Goal: Task Accomplishment & Management: Use online tool/utility

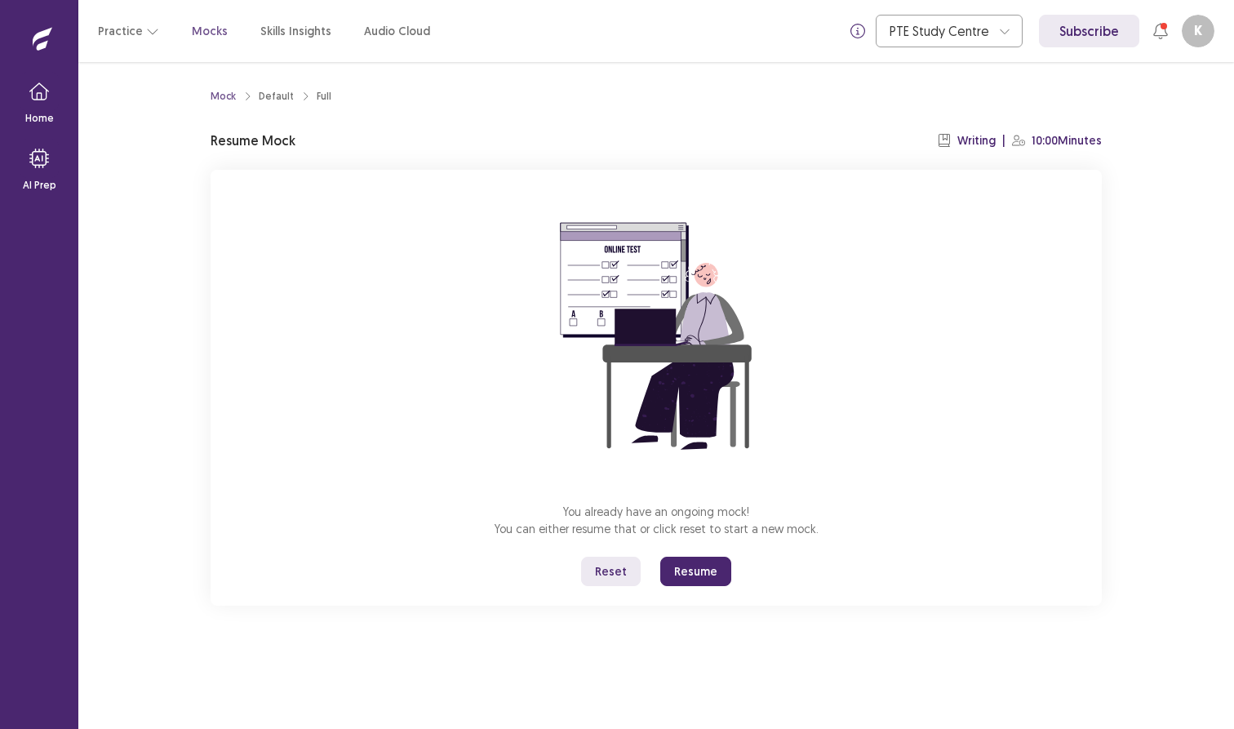
click at [613, 570] on button "Reset" at bounding box center [611, 571] width 60 height 29
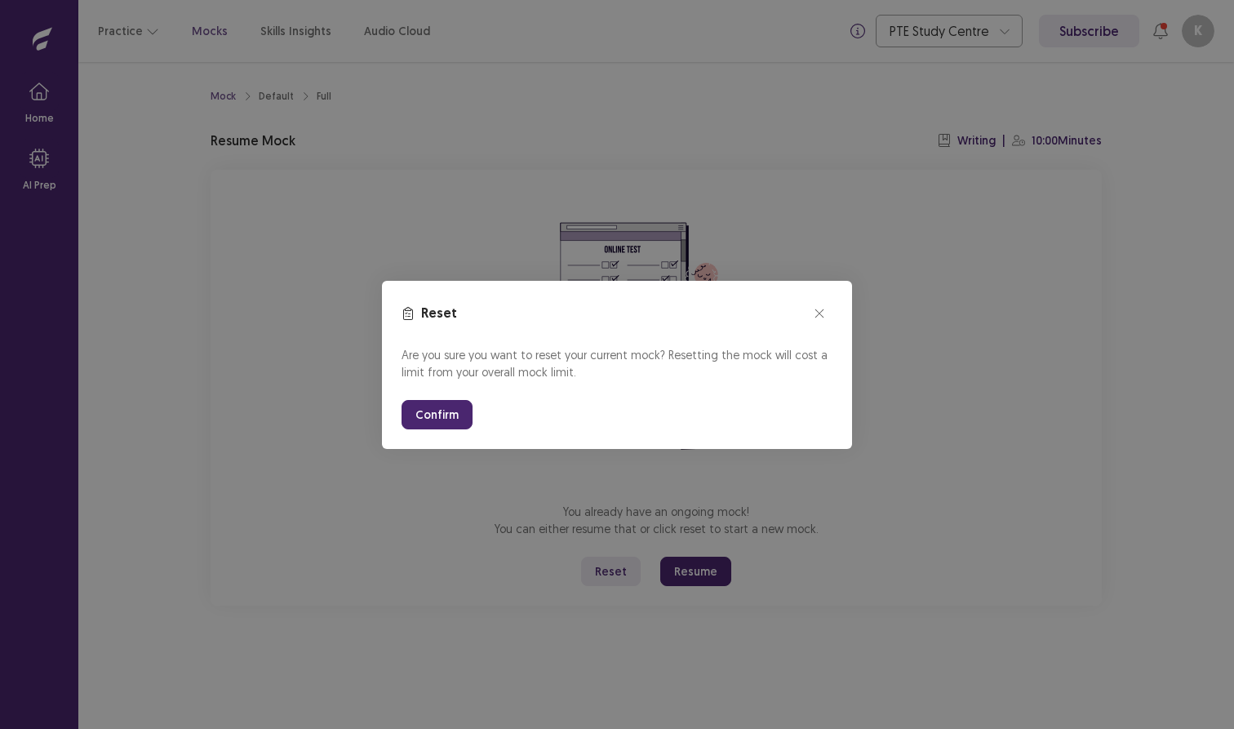
click at [425, 404] on button "Confirm" at bounding box center [437, 414] width 71 height 29
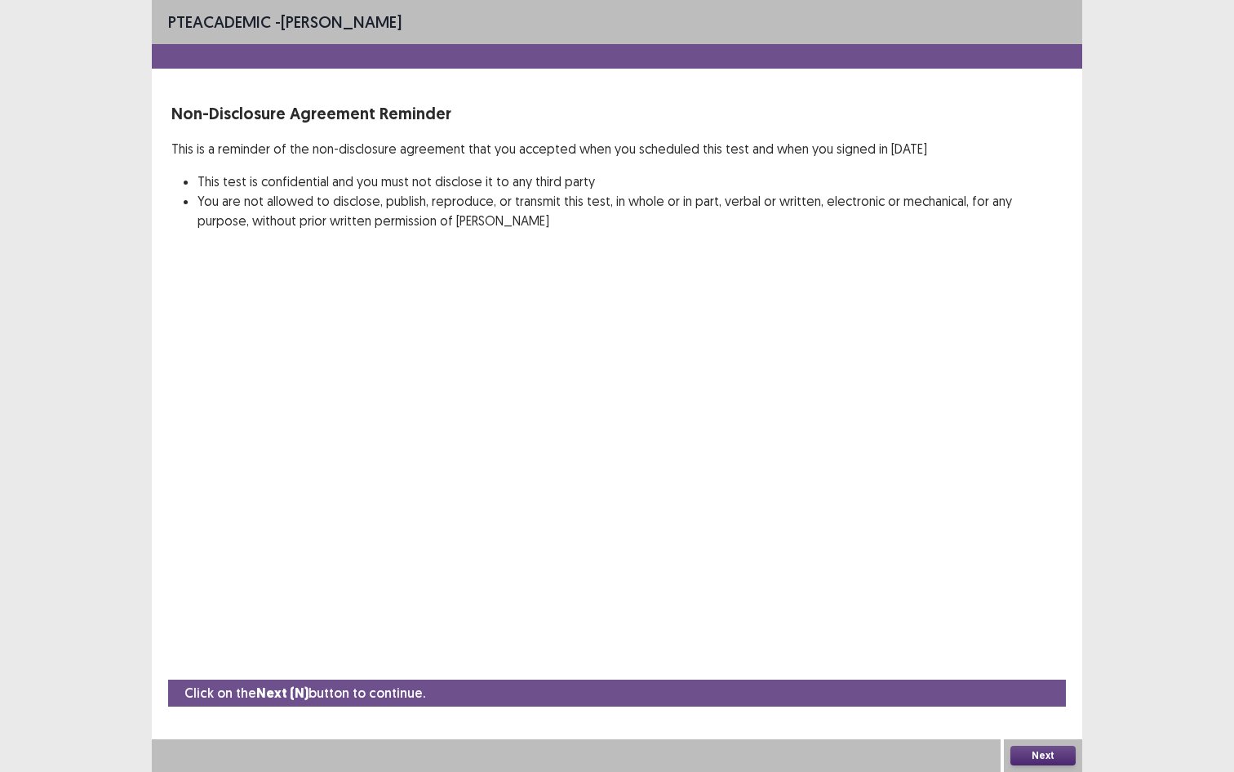
click at [1054, 728] on button "Next" at bounding box center [1043, 755] width 65 height 20
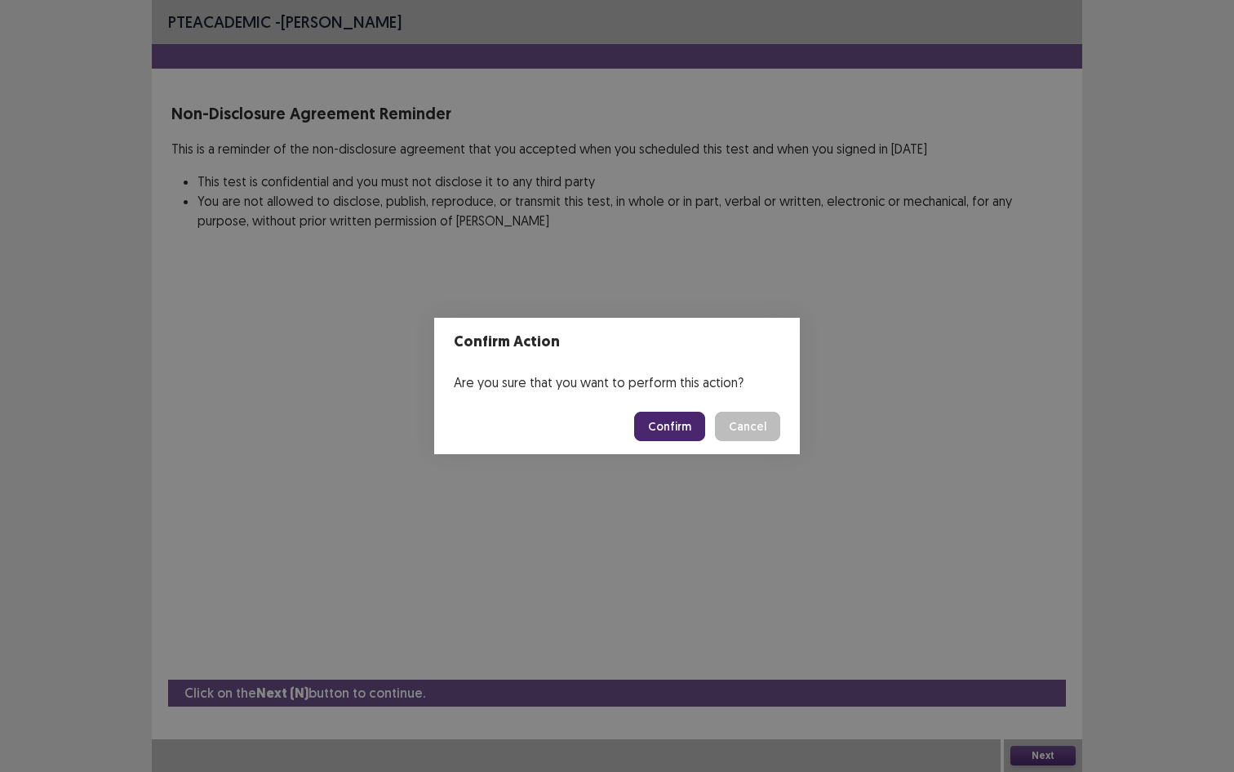
click at [666, 426] on button "Confirm" at bounding box center [669, 425] width 71 height 29
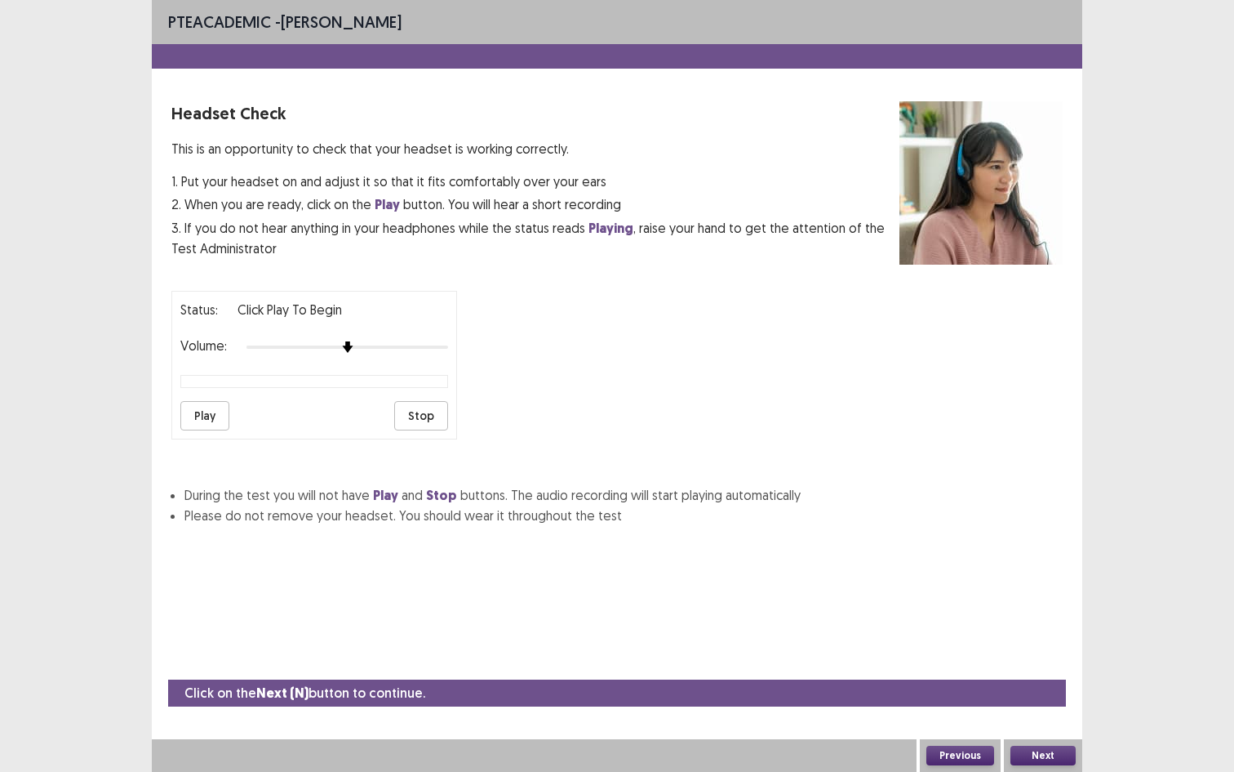
click at [216, 401] on button "Play" at bounding box center [204, 415] width 49 height 29
click at [1049, 728] on button "Next" at bounding box center [1043, 755] width 65 height 20
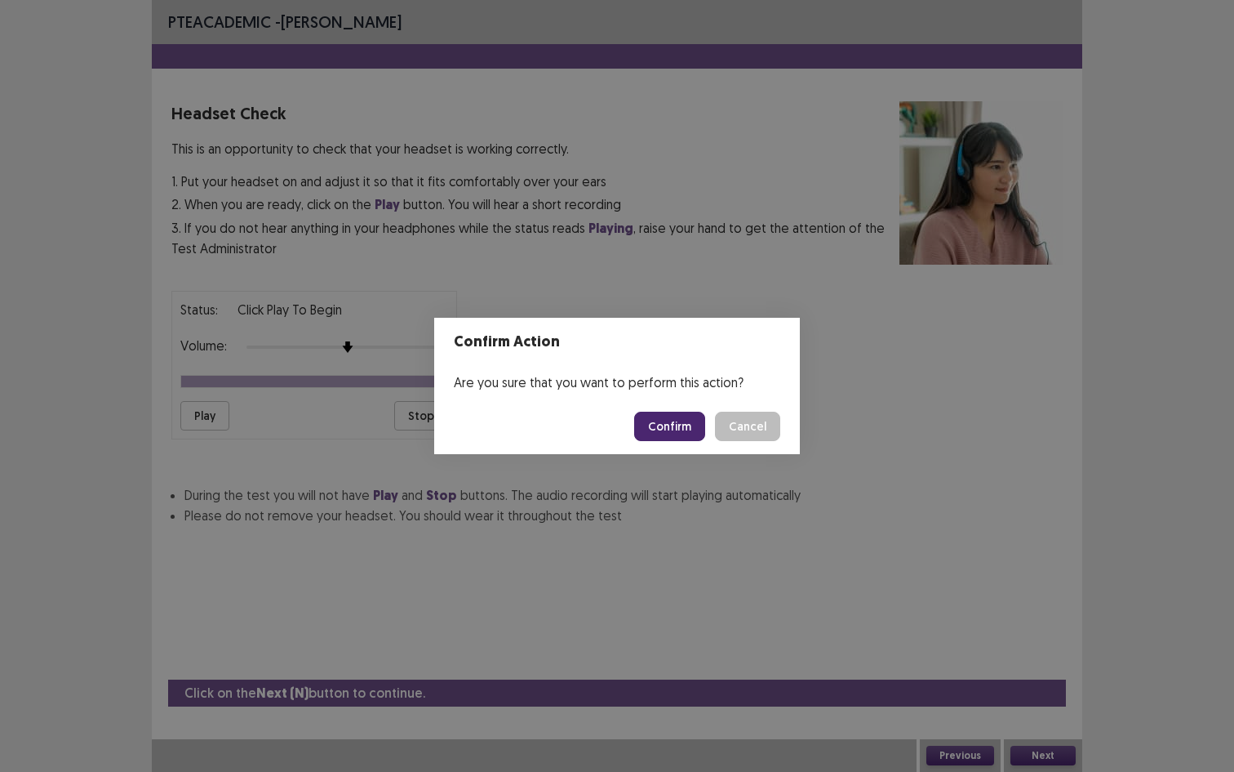
click at [647, 422] on button "Confirm" at bounding box center [669, 425] width 71 height 29
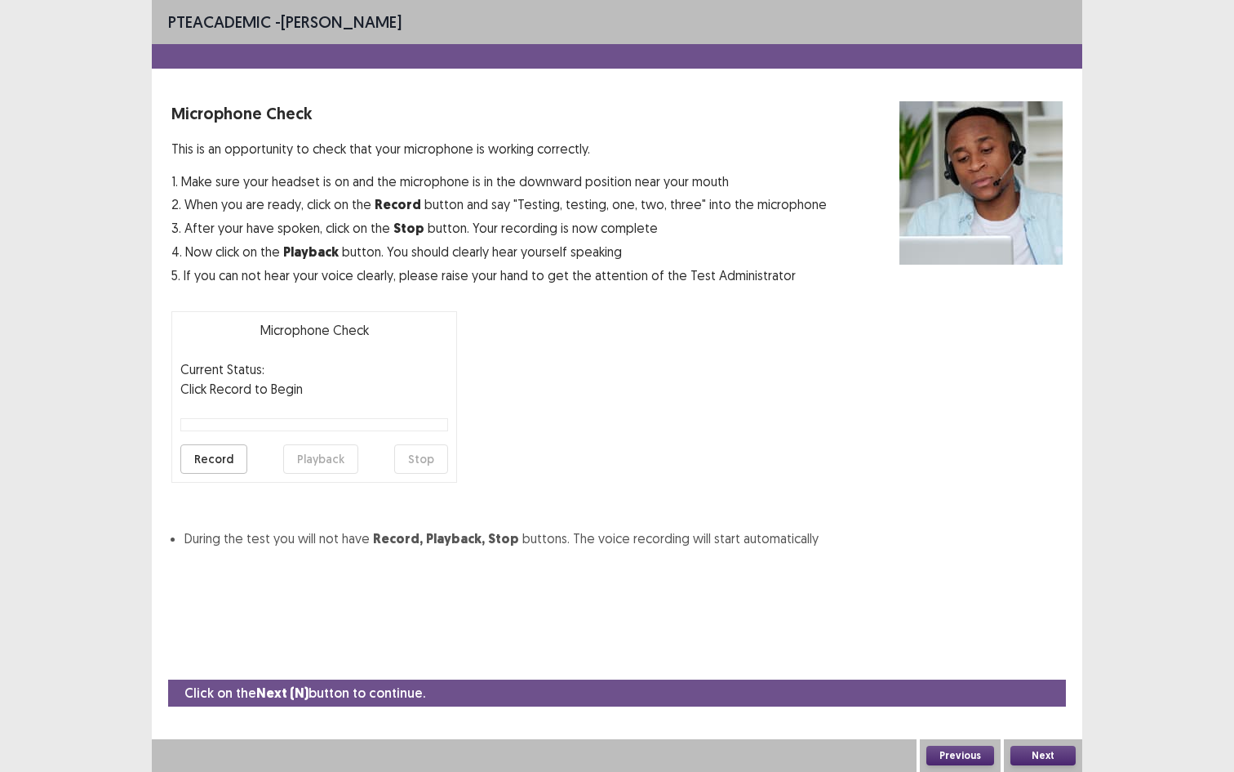
click at [206, 468] on button "Record" at bounding box center [213, 458] width 67 height 29
click at [429, 477] on div "Microphone Check Current Status: recording Click Record to Begin Record Playbac…" at bounding box center [314, 396] width 286 height 171
click at [334, 463] on button "Playback" at bounding box center [320, 458] width 75 height 29
click at [1047, 728] on button "Next" at bounding box center [1043, 755] width 65 height 20
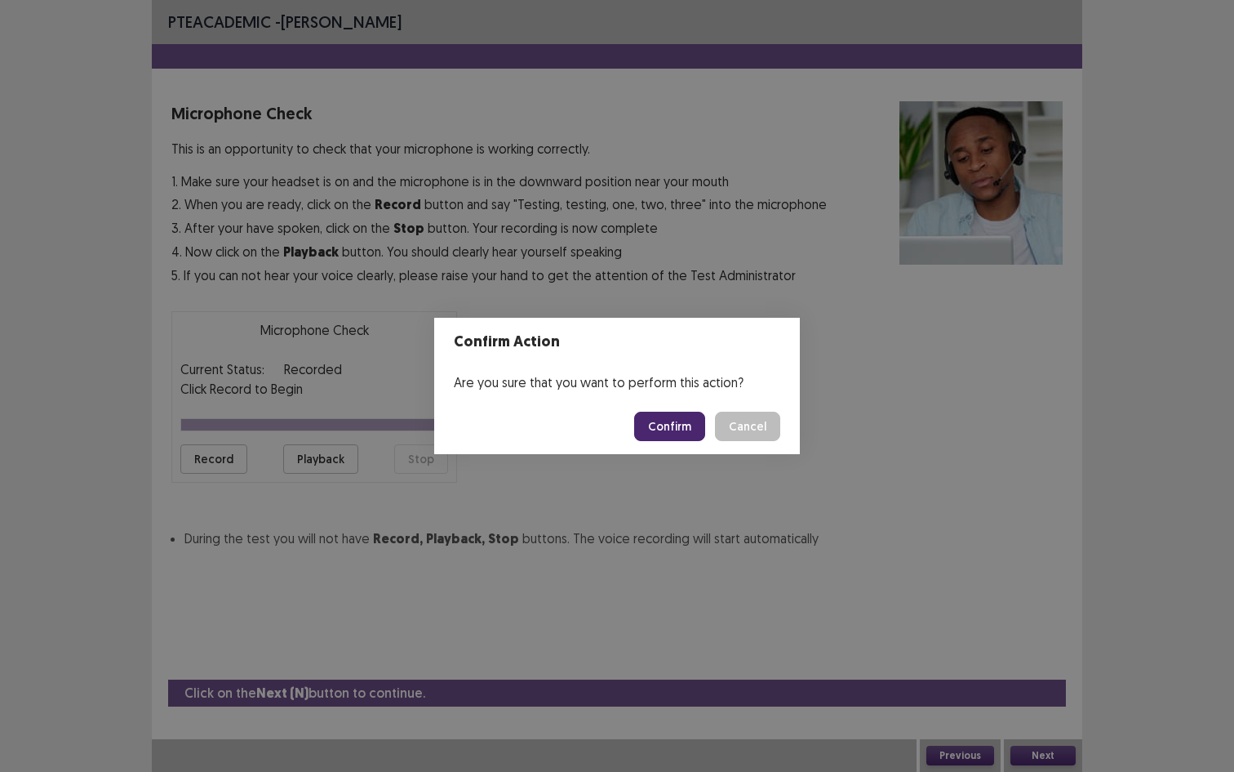
click at [650, 416] on button "Confirm" at bounding box center [669, 425] width 71 height 29
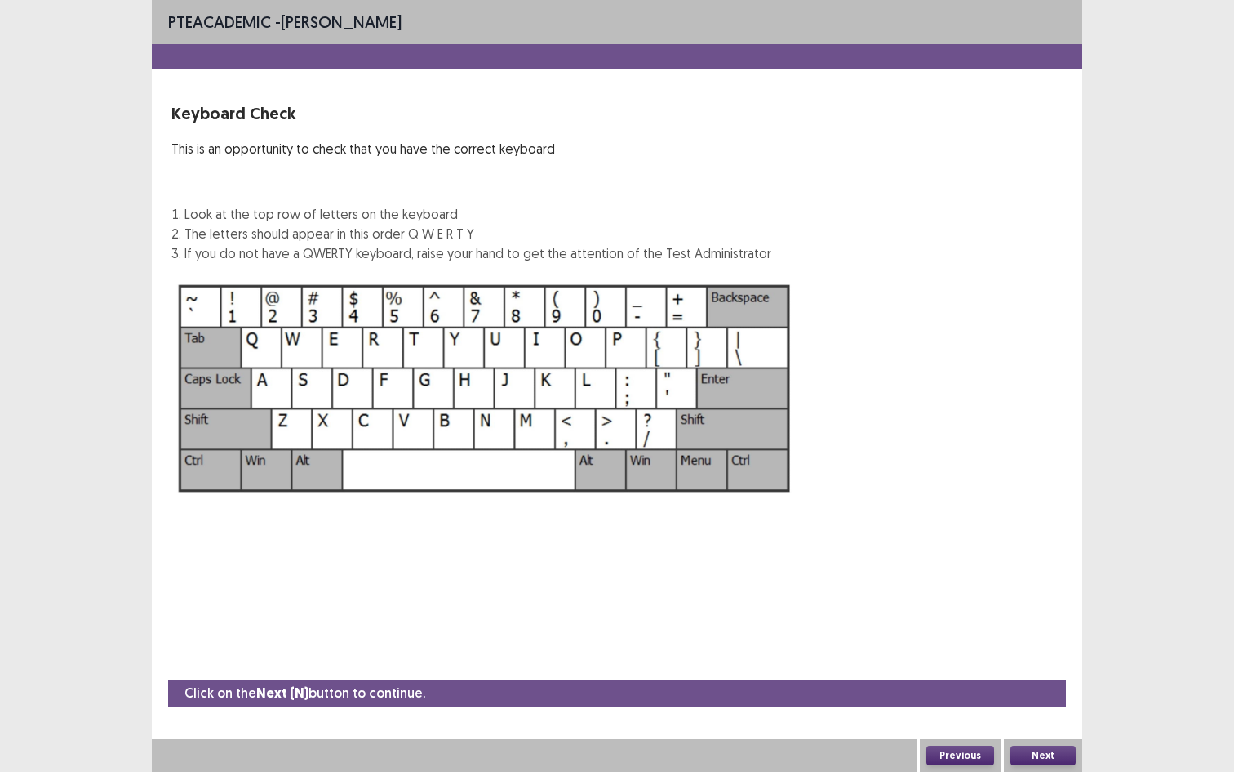
click at [1019, 728] on button "Next" at bounding box center [1043, 755] width 65 height 20
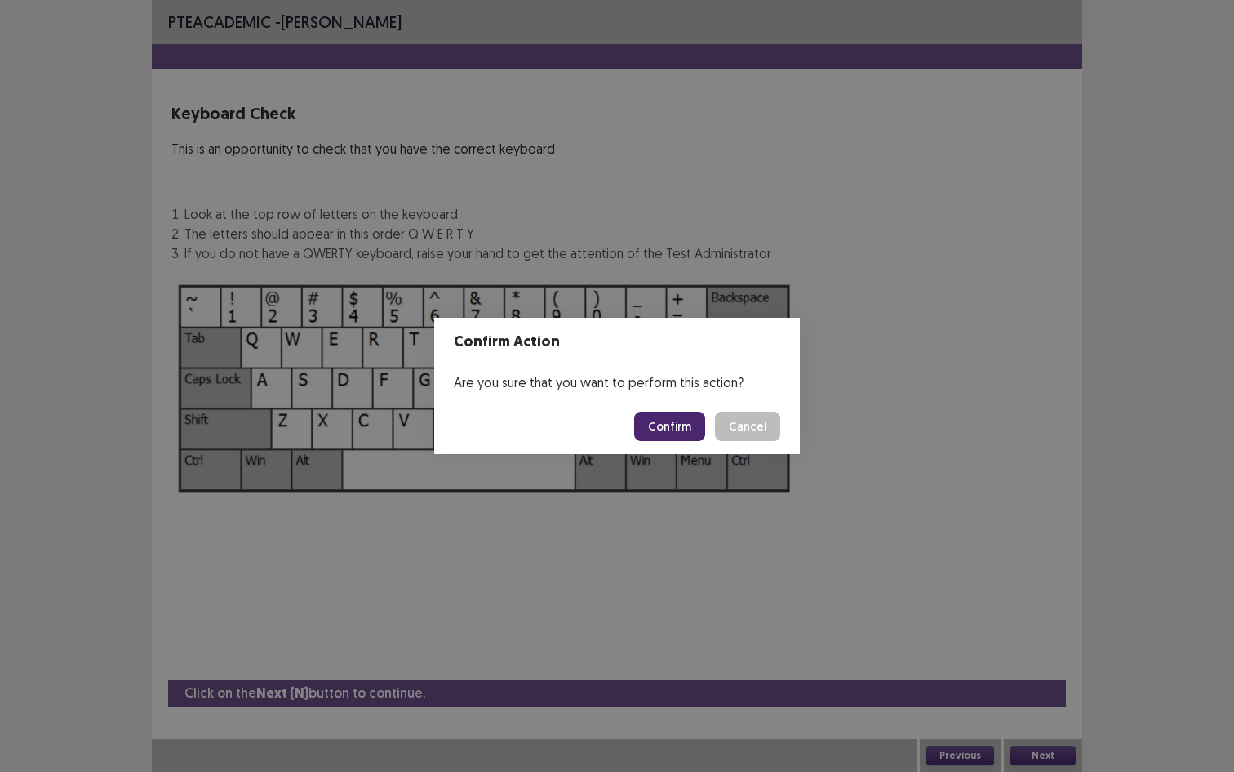
click at [661, 419] on button "Confirm" at bounding box center [669, 425] width 71 height 29
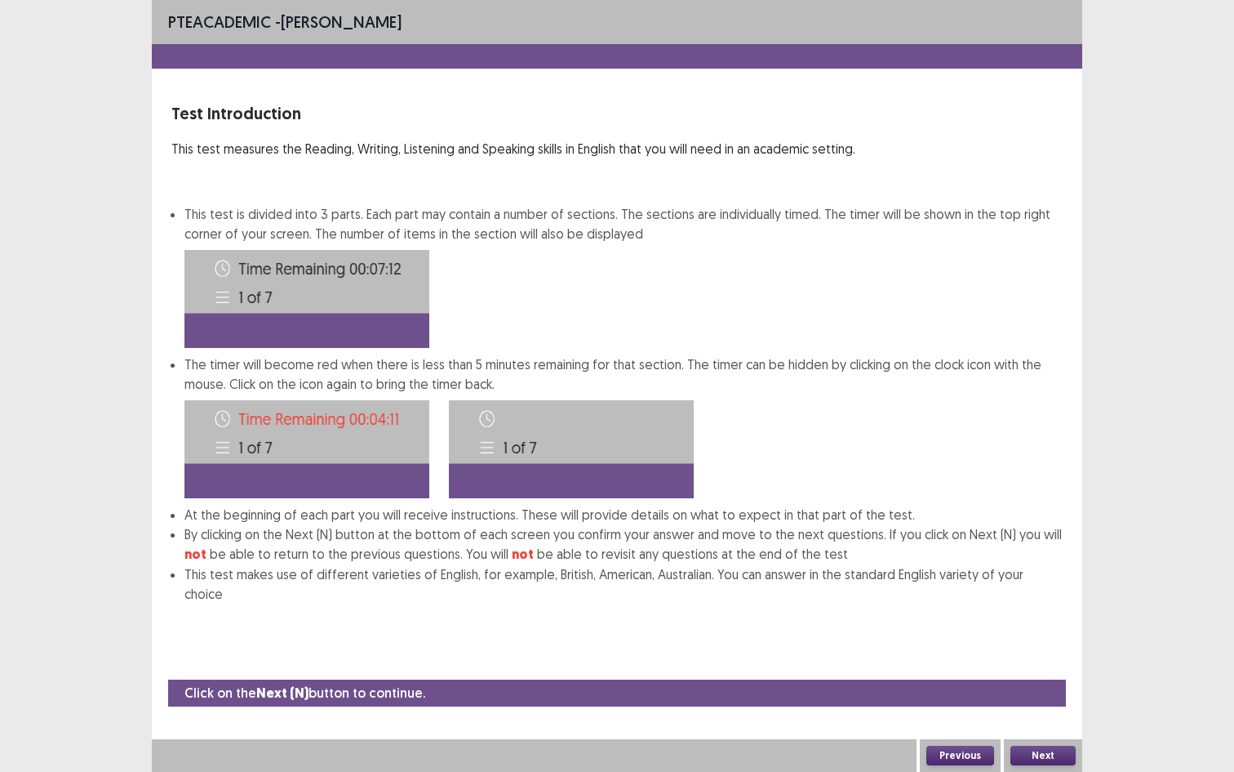
click at [1061, 728] on button "Next" at bounding box center [1043, 755] width 65 height 20
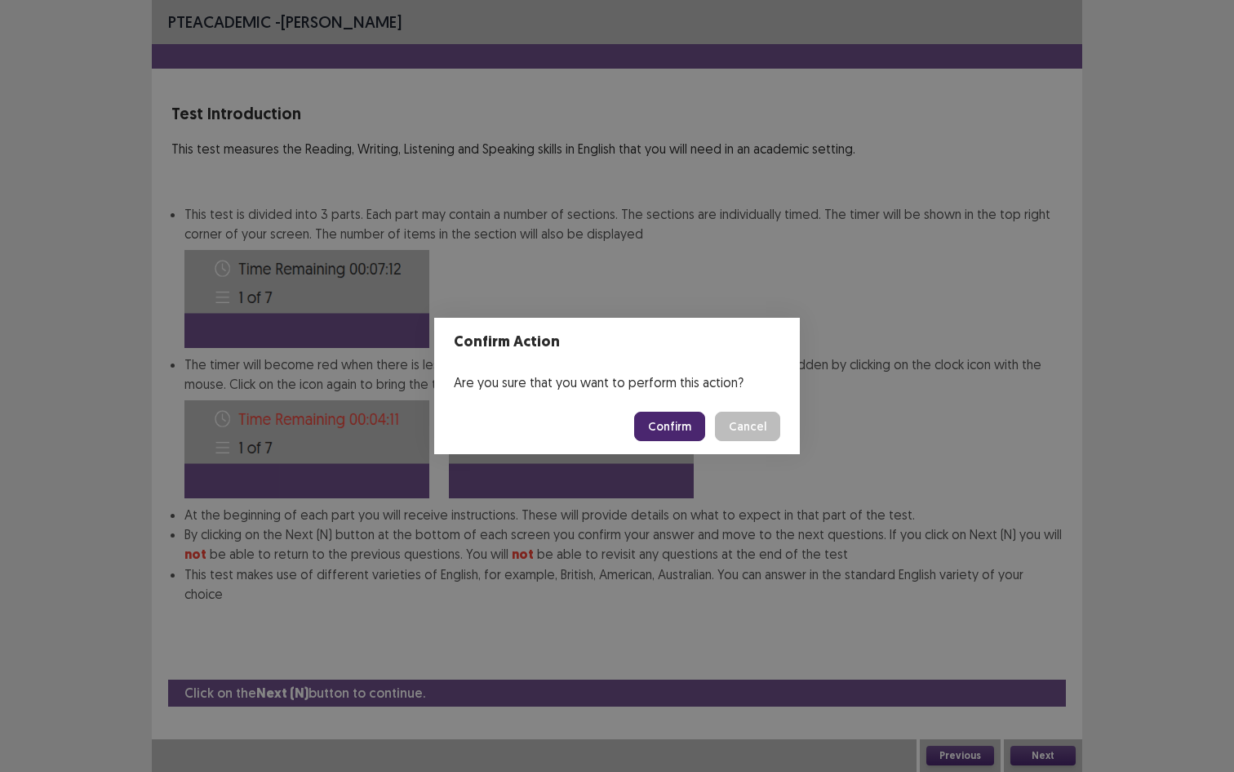
click at [686, 442] on footer "Confirm Cancel" at bounding box center [617, 426] width 366 height 56
click at [683, 421] on button "Confirm" at bounding box center [669, 425] width 71 height 29
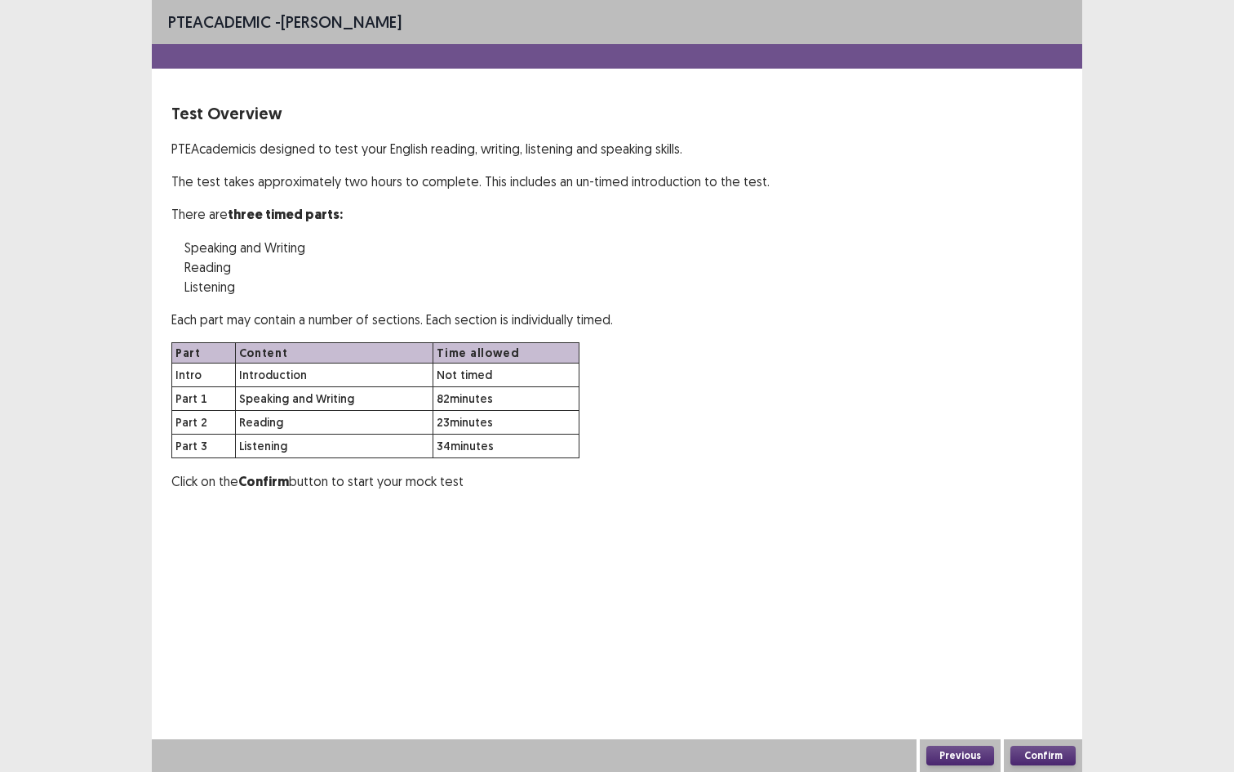
click at [1042, 728] on button "Confirm" at bounding box center [1043, 755] width 65 height 20
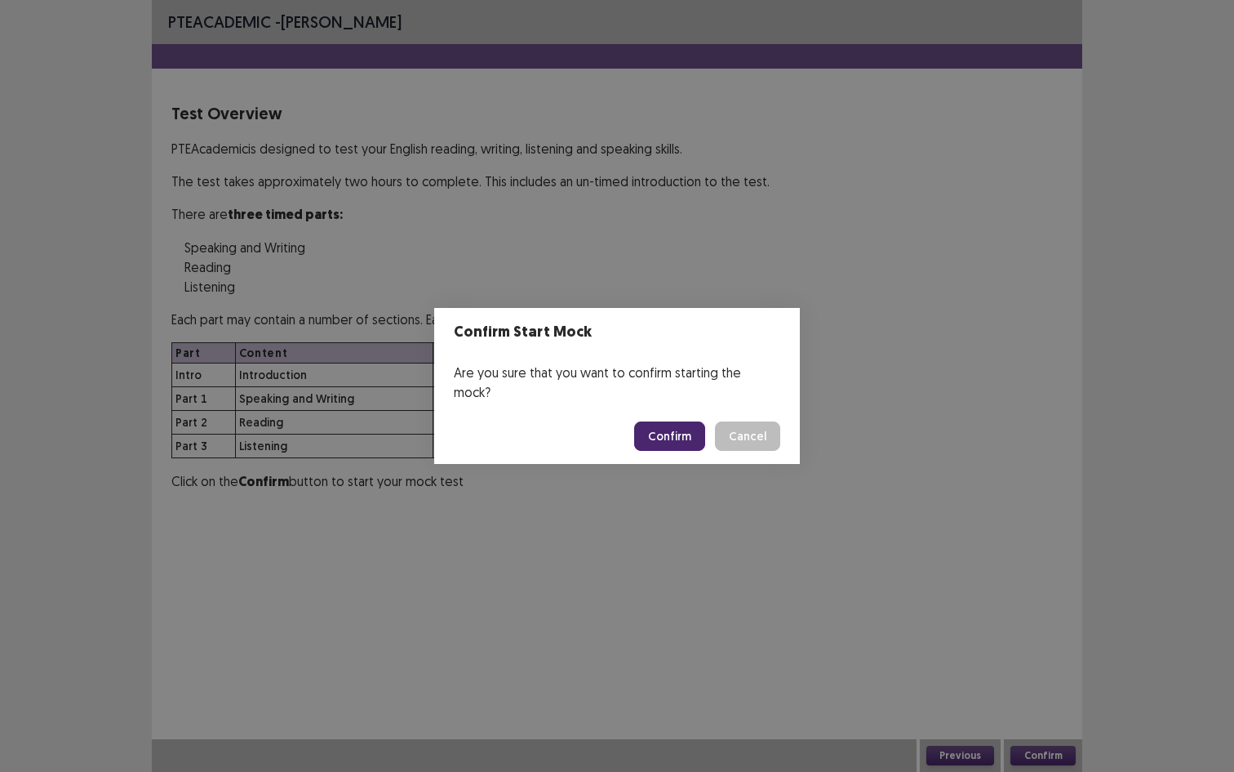
click at [669, 442] on footer "Confirm Cancel" at bounding box center [617, 436] width 366 height 56
click at [669, 429] on button "Confirm" at bounding box center [669, 435] width 71 height 29
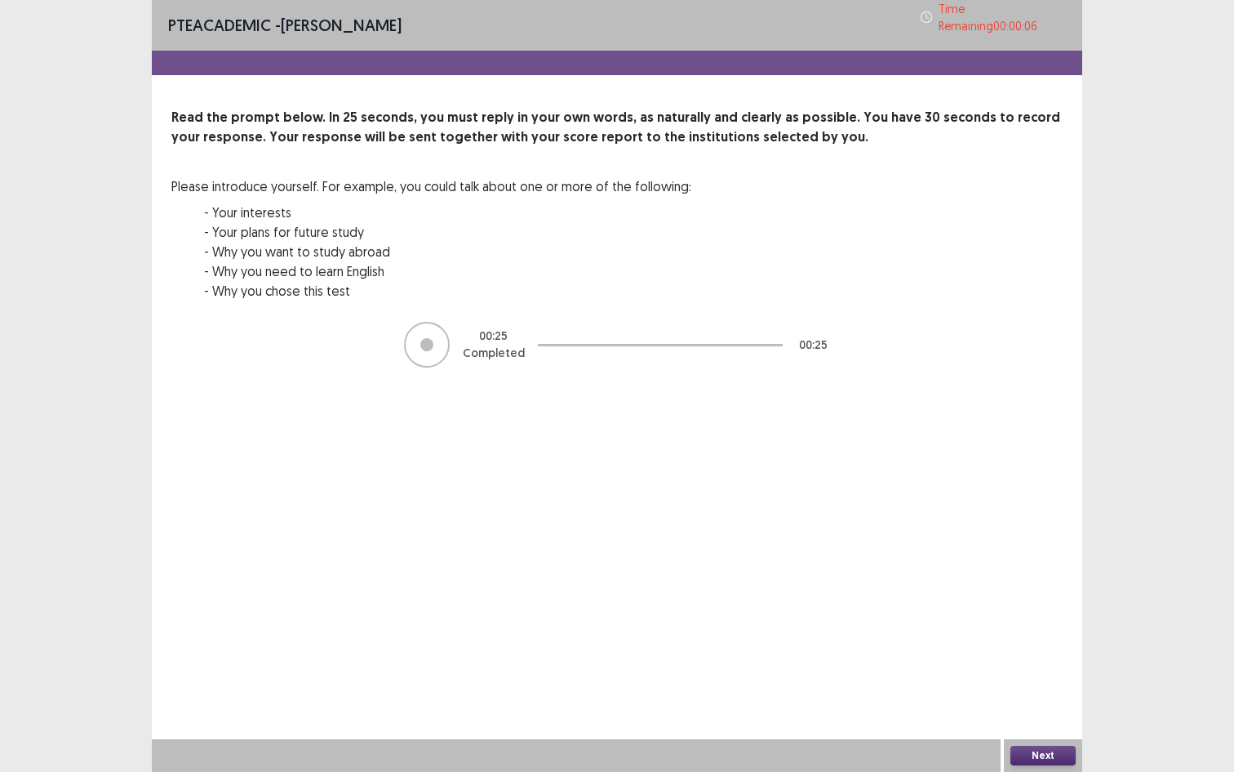
click at [1011, 728] on button "Next" at bounding box center [1043, 755] width 65 height 20
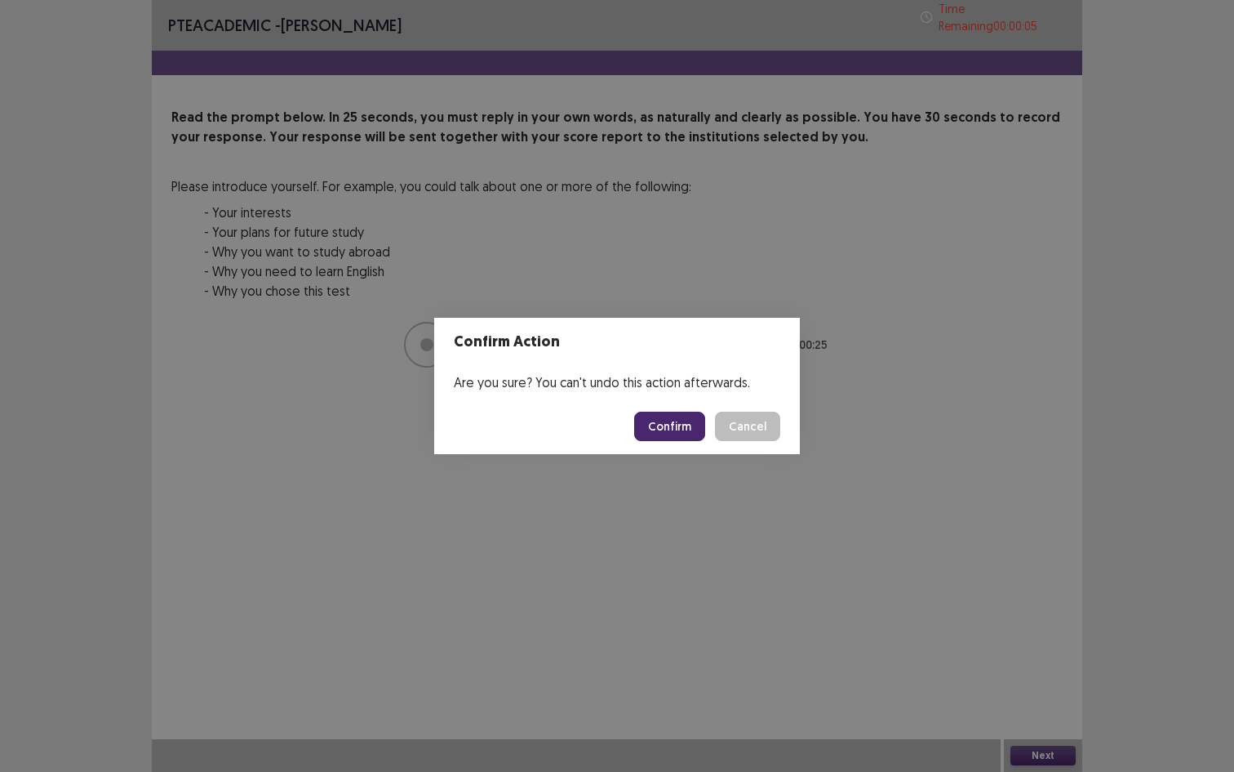
click at [686, 441] on footer "Confirm Cancel" at bounding box center [617, 426] width 366 height 56
click at [686, 440] on button "Confirm" at bounding box center [669, 425] width 71 height 29
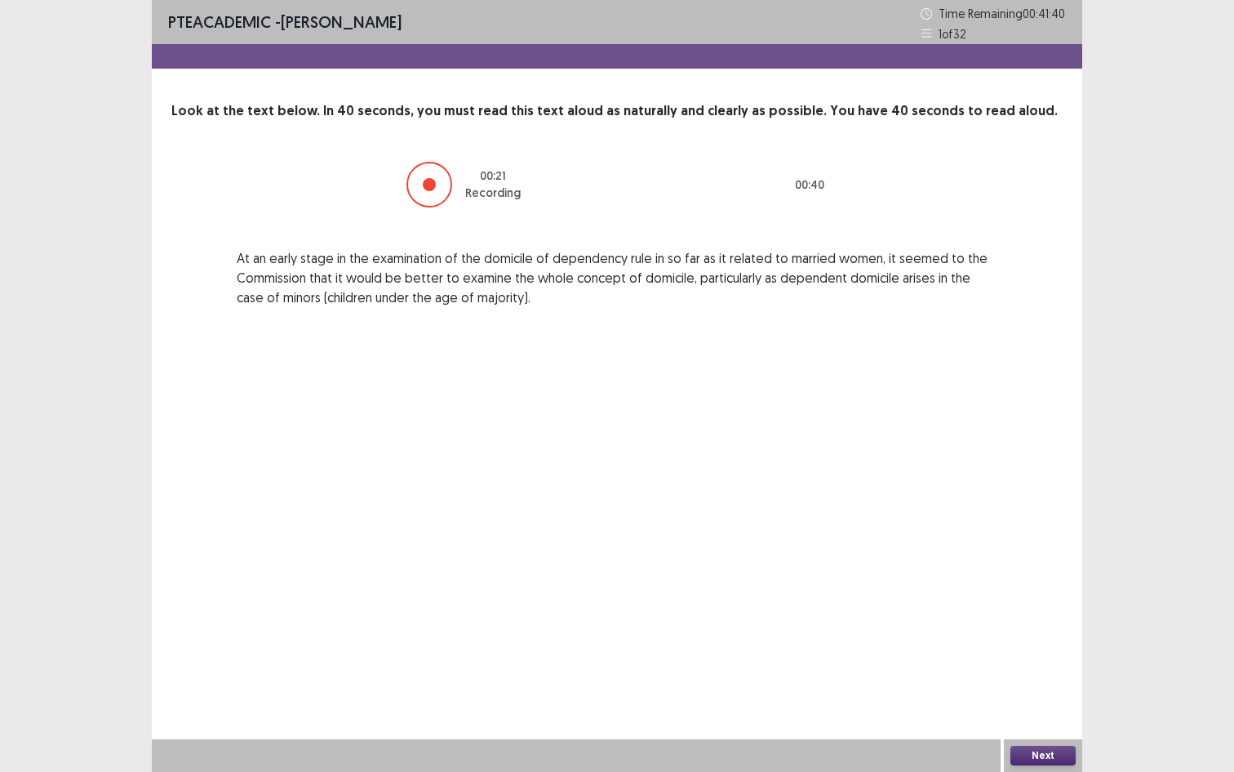
click at [1025, 728] on button "Next" at bounding box center [1043, 755] width 65 height 20
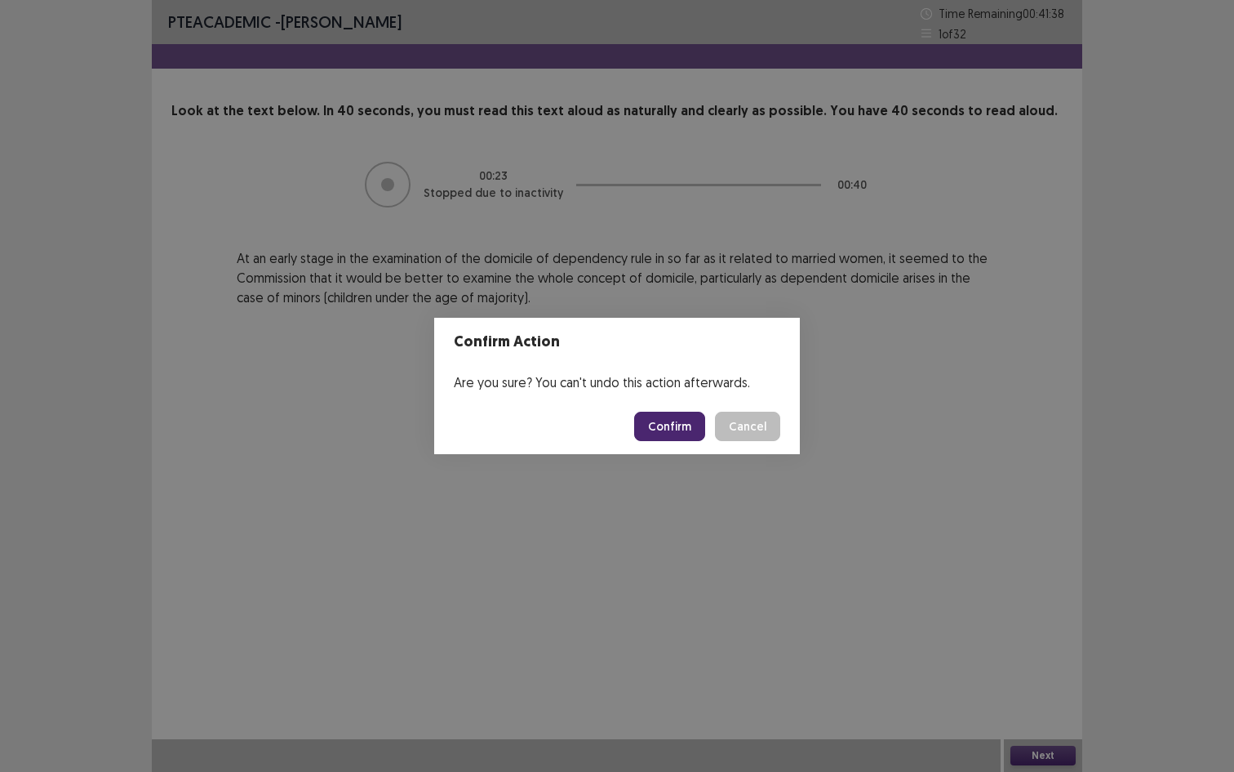
click at [671, 416] on button "Confirm" at bounding box center [669, 425] width 71 height 29
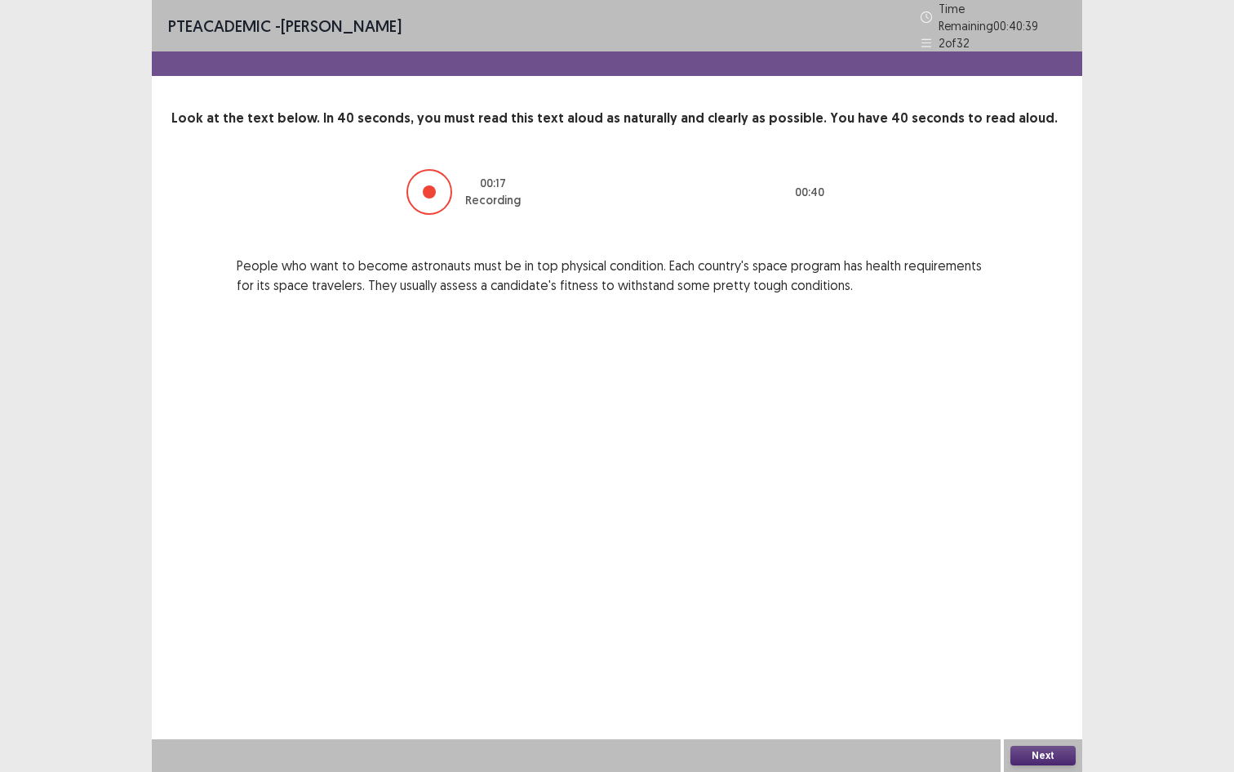
click at [1070, 728] on div "Next" at bounding box center [1043, 755] width 78 height 33
click at [1039, 728] on button "Next" at bounding box center [1043, 755] width 65 height 20
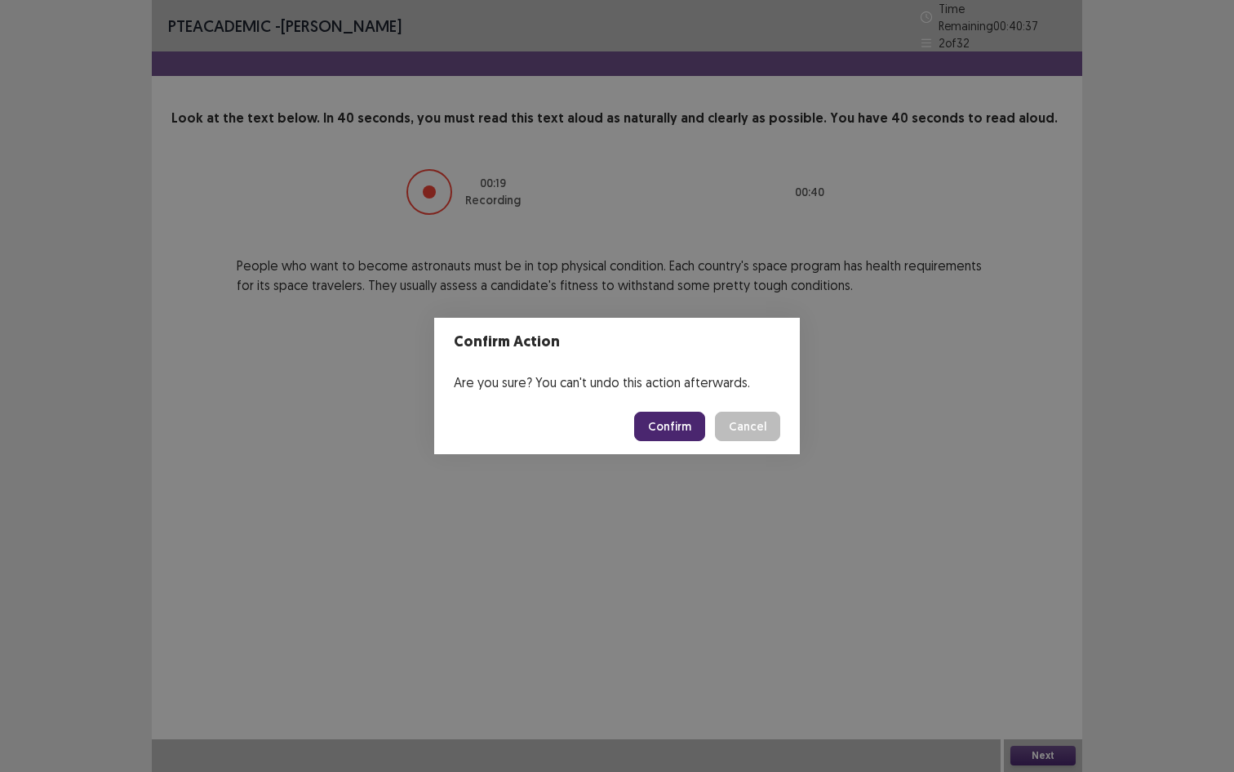
click at [665, 421] on button "Confirm" at bounding box center [669, 425] width 71 height 29
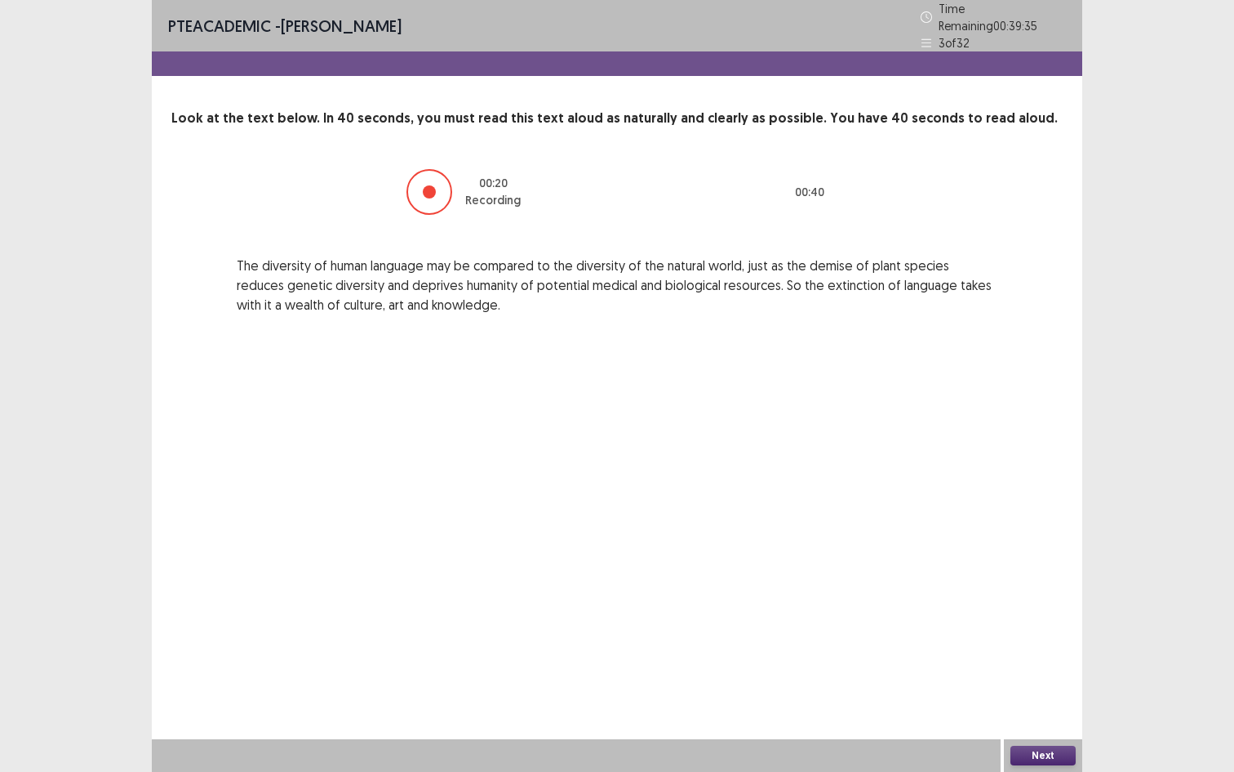
click at [1039, 728] on button "Next" at bounding box center [1043, 755] width 65 height 20
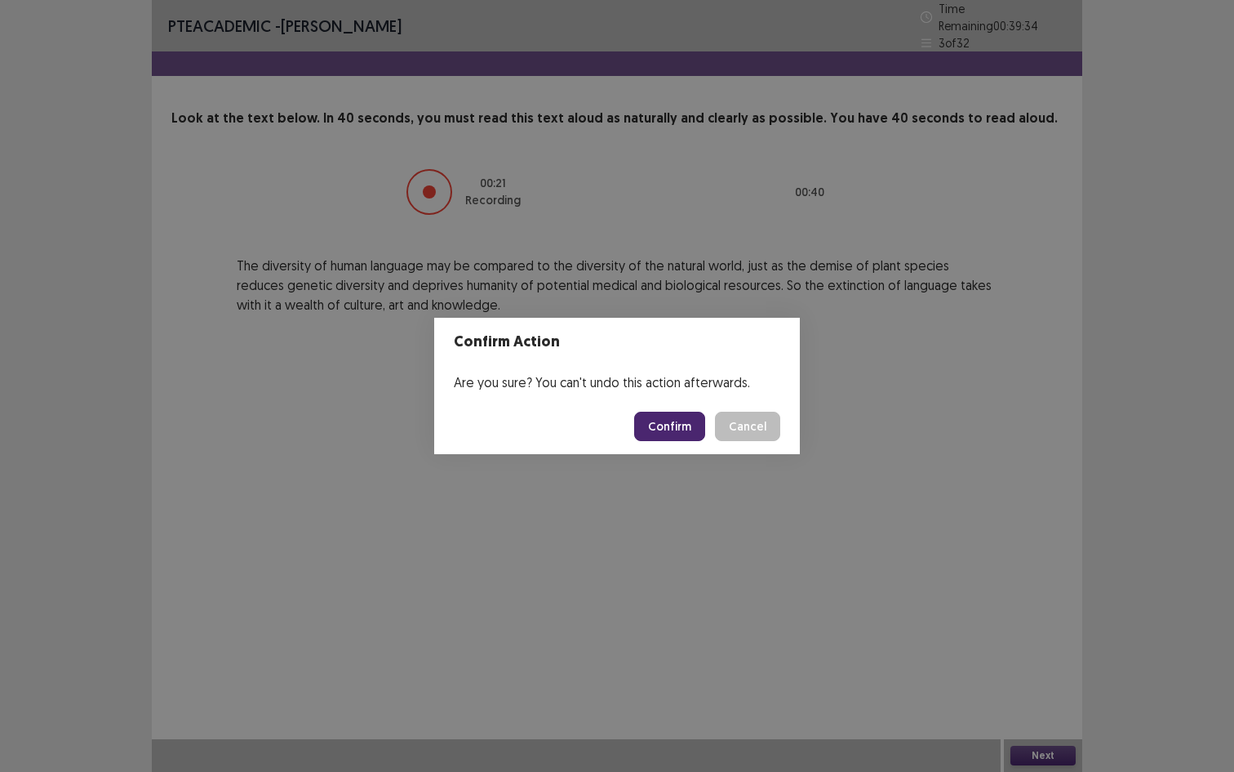
click at [687, 423] on button "Confirm" at bounding box center [669, 425] width 71 height 29
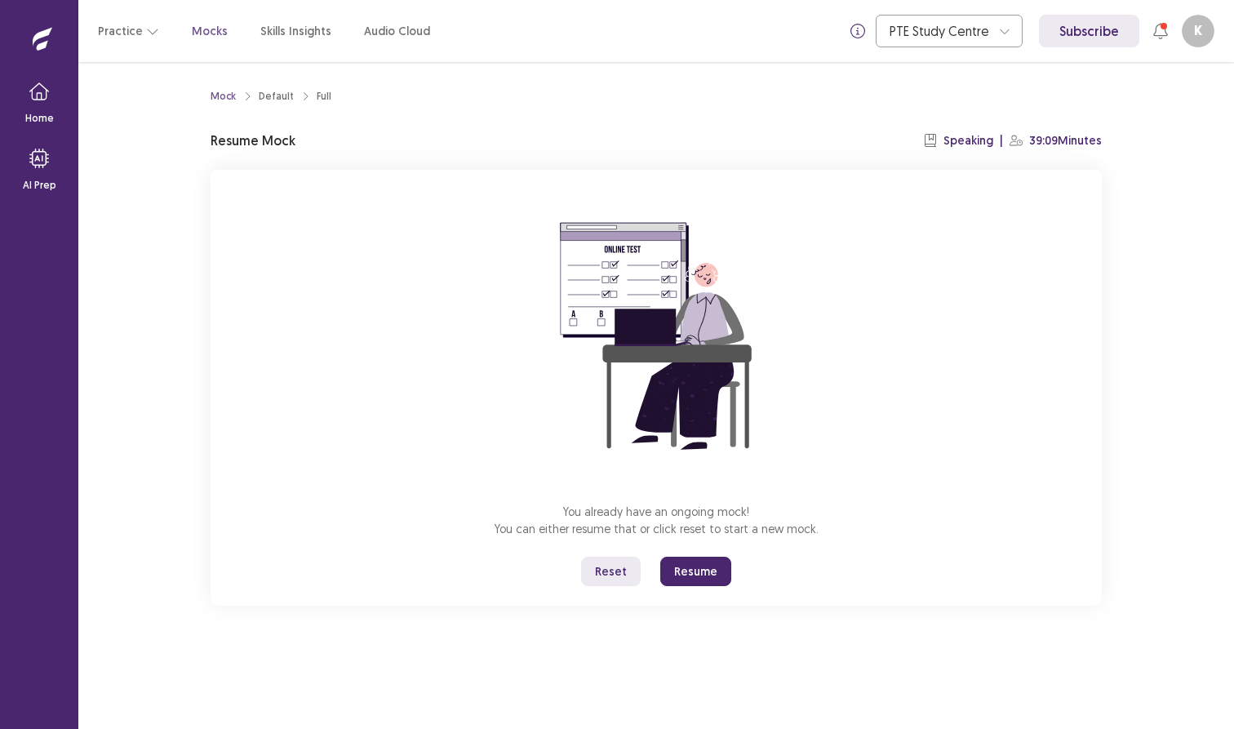
click at [614, 567] on button "Reset" at bounding box center [611, 571] width 60 height 29
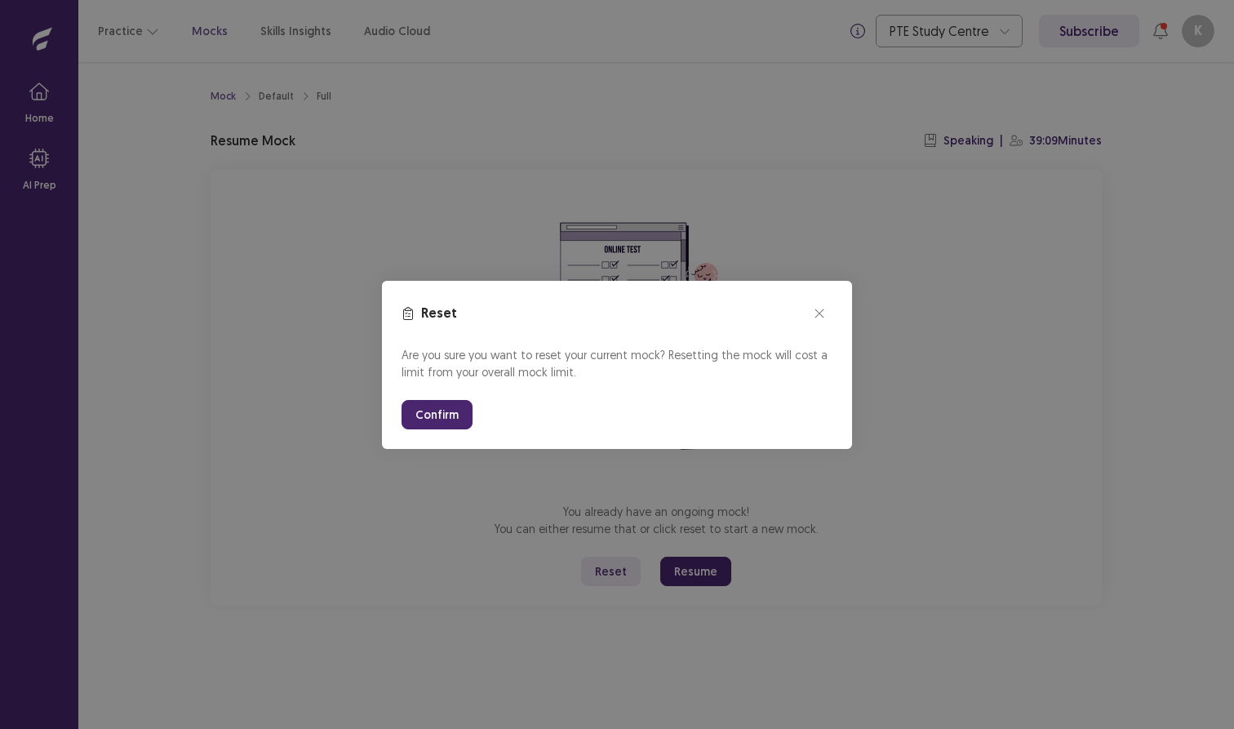
click at [425, 411] on button "Confirm" at bounding box center [437, 414] width 71 height 29
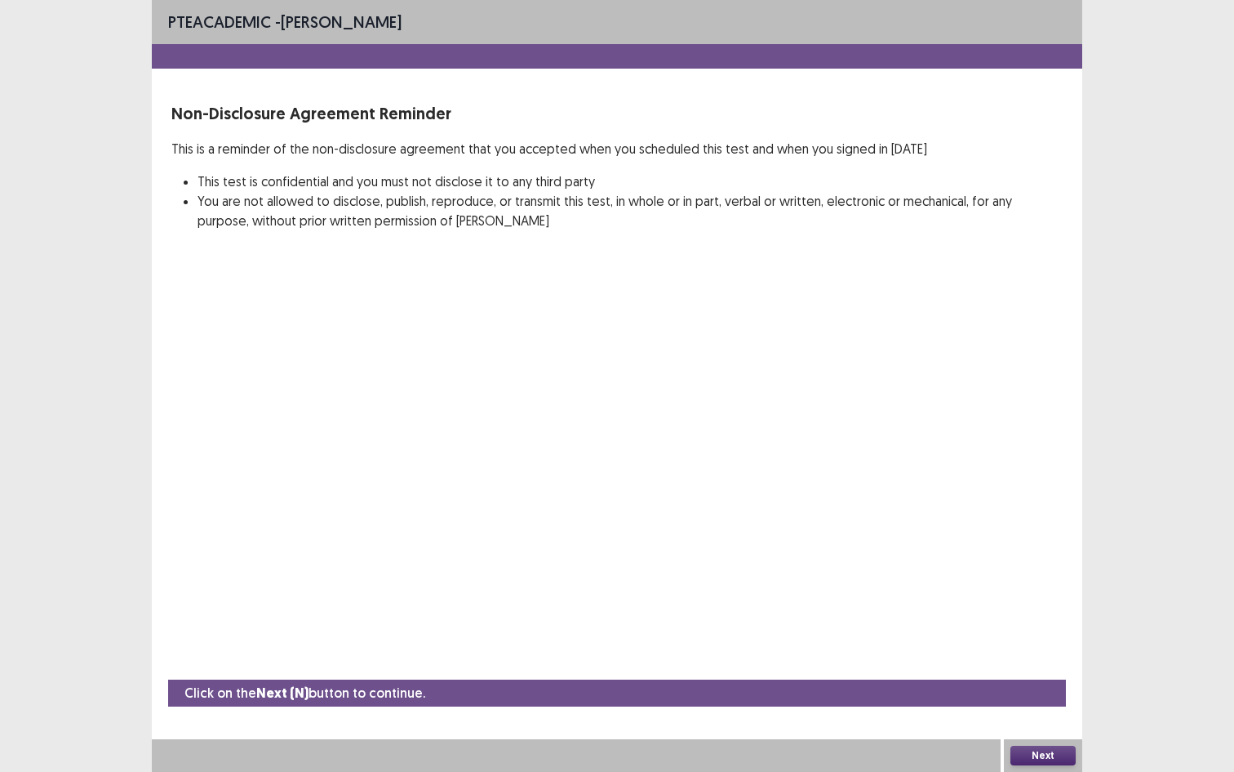
click at [1046, 728] on div "Next" at bounding box center [1043, 755] width 78 height 33
click at [1046, 728] on button "Next" at bounding box center [1043, 755] width 65 height 20
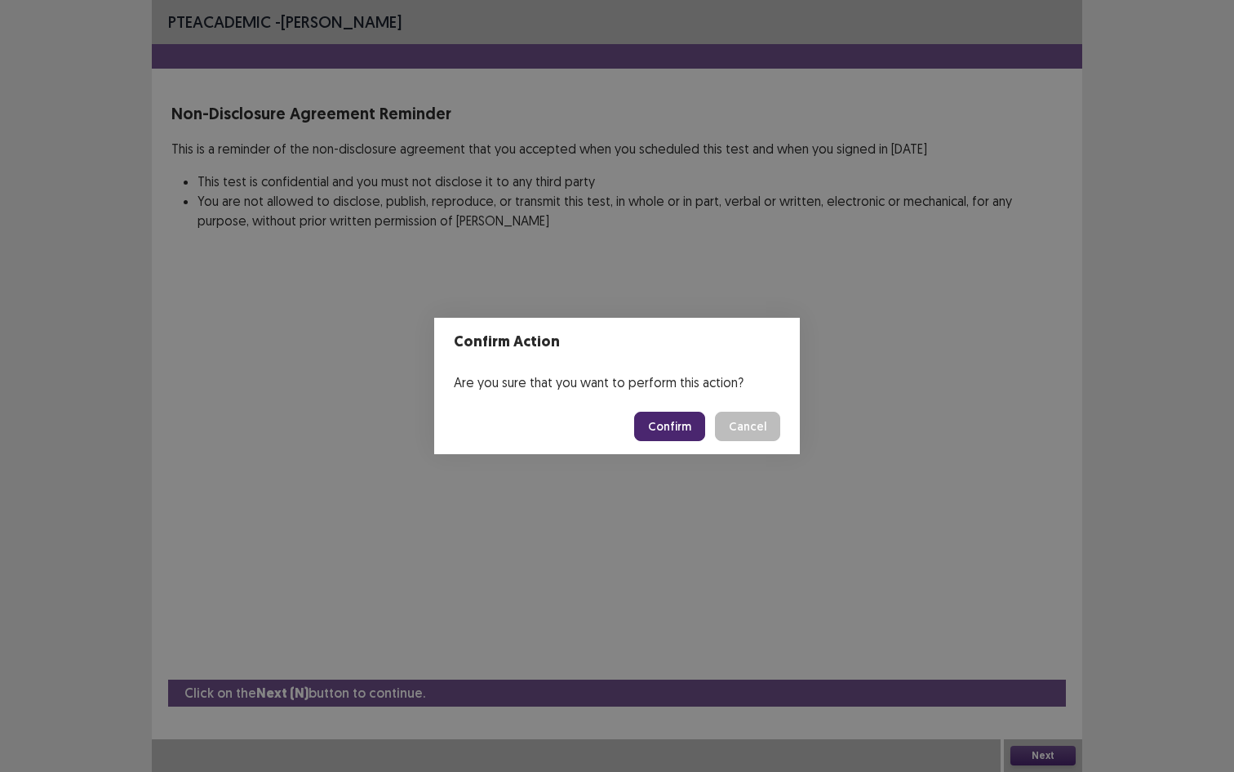
click at [680, 407] on footer "Confirm Cancel" at bounding box center [617, 426] width 366 height 56
click at [678, 411] on button "Confirm" at bounding box center [669, 425] width 71 height 29
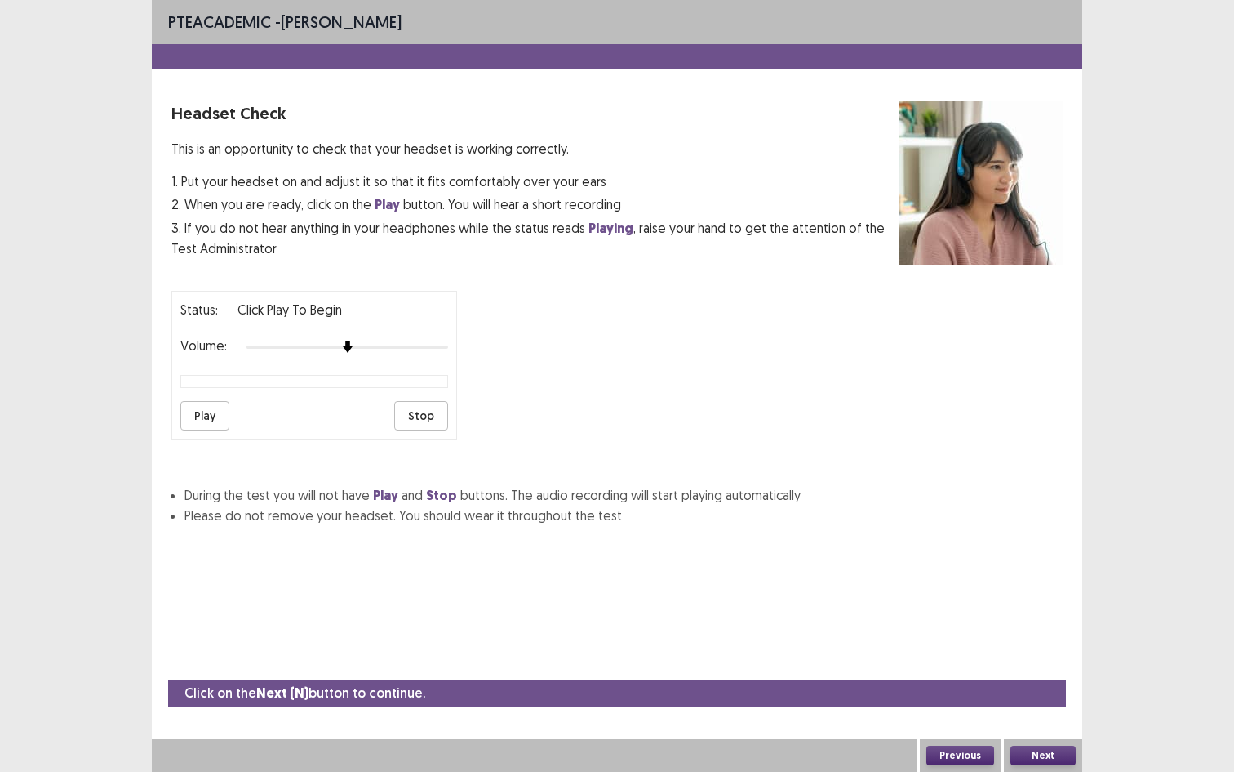
click at [199, 401] on button "Play" at bounding box center [204, 415] width 49 height 29
click at [1048, 728] on button "Next" at bounding box center [1043, 755] width 65 height 20
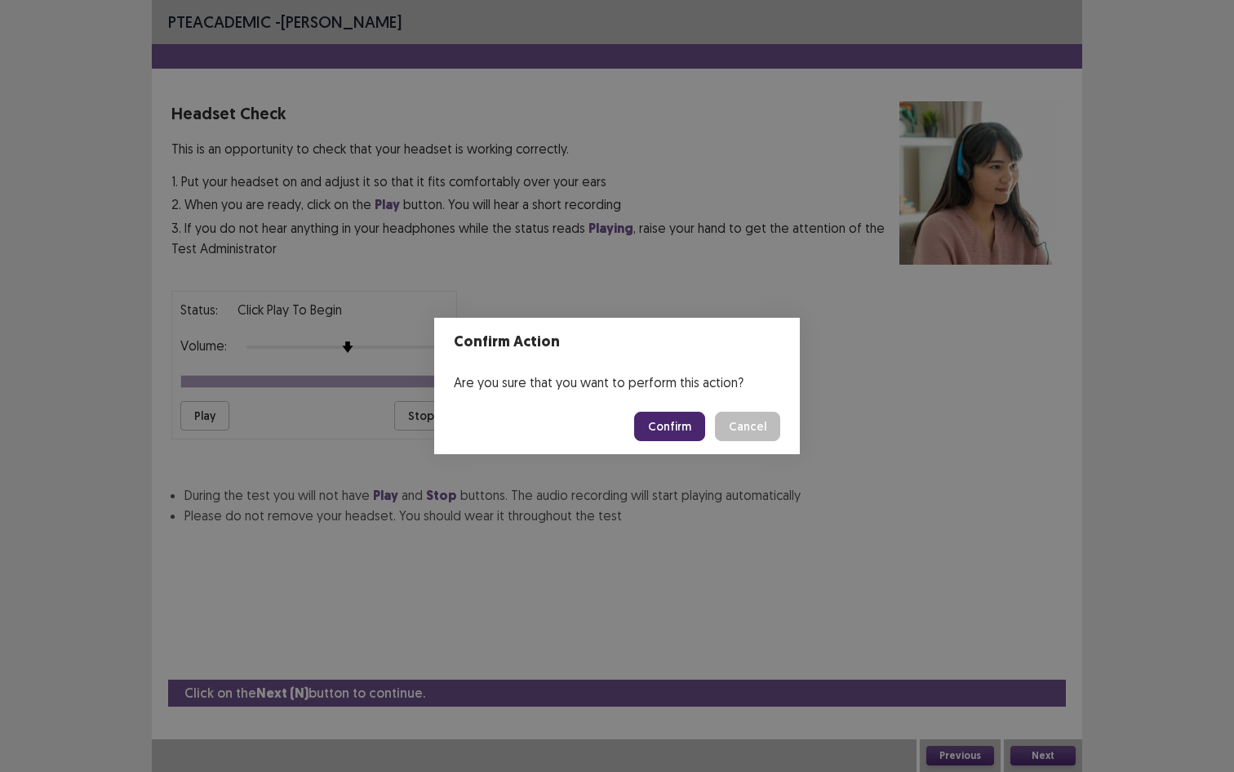
click at [687, 433] on button "Confirm" at bounding box center [669, 425] width 71 height 29
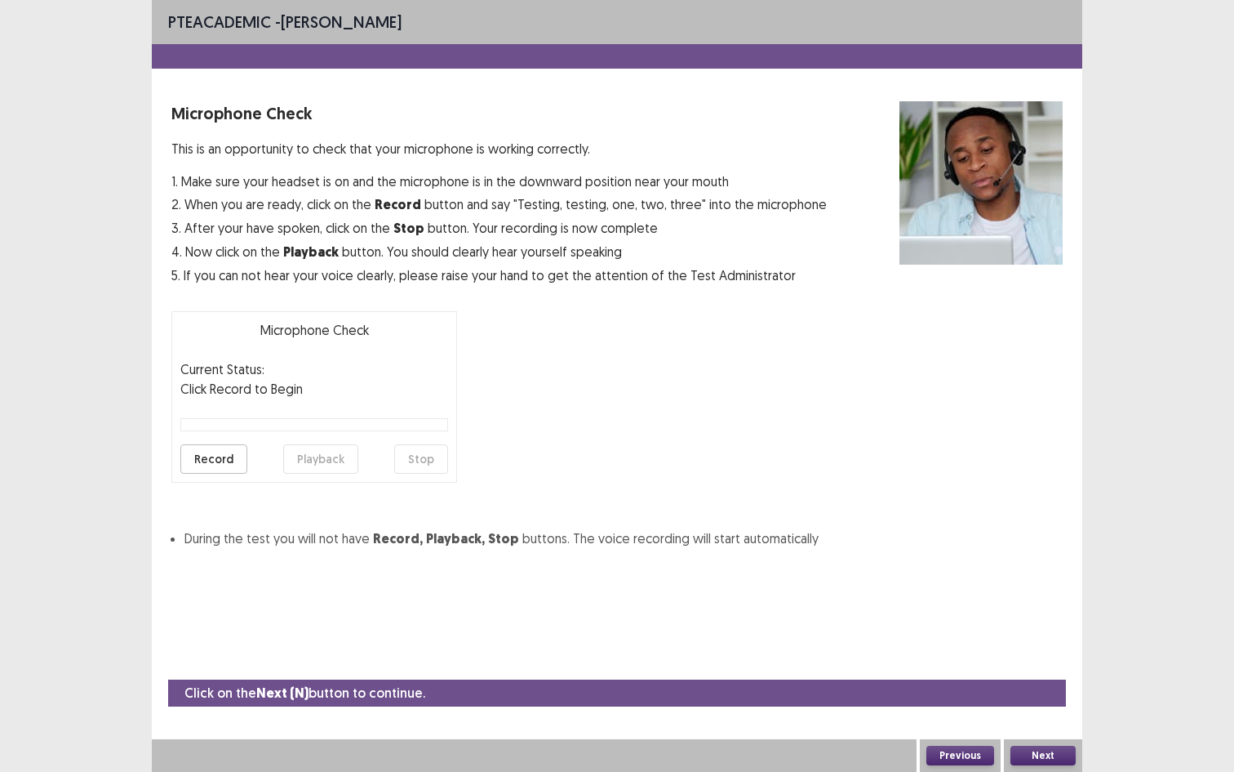
click at [224, 458] on button "Record" at bounding box center [213, 458] width 67 height 29
click at [409, 460] on button "Stop" at bounding box center [421, 458] width 54 height 29
click at [331, 455] on button "Playback" at bounding box center [320, 458] width 75 height 29
click at [331, 454] on button "Playback" at bounding box center [320, 458] width 75 height 29
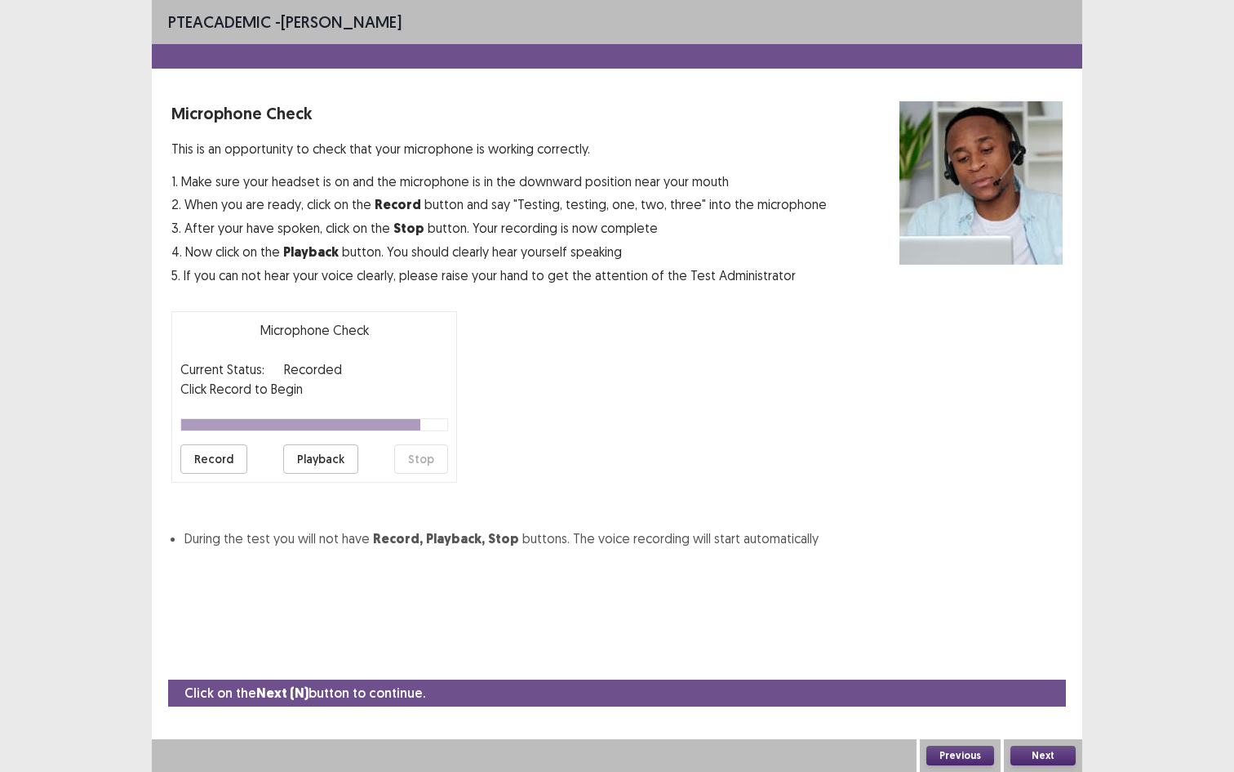
click at [1047, 728] on button "Next" at bounding box center [1043, 755] width 65 height 20
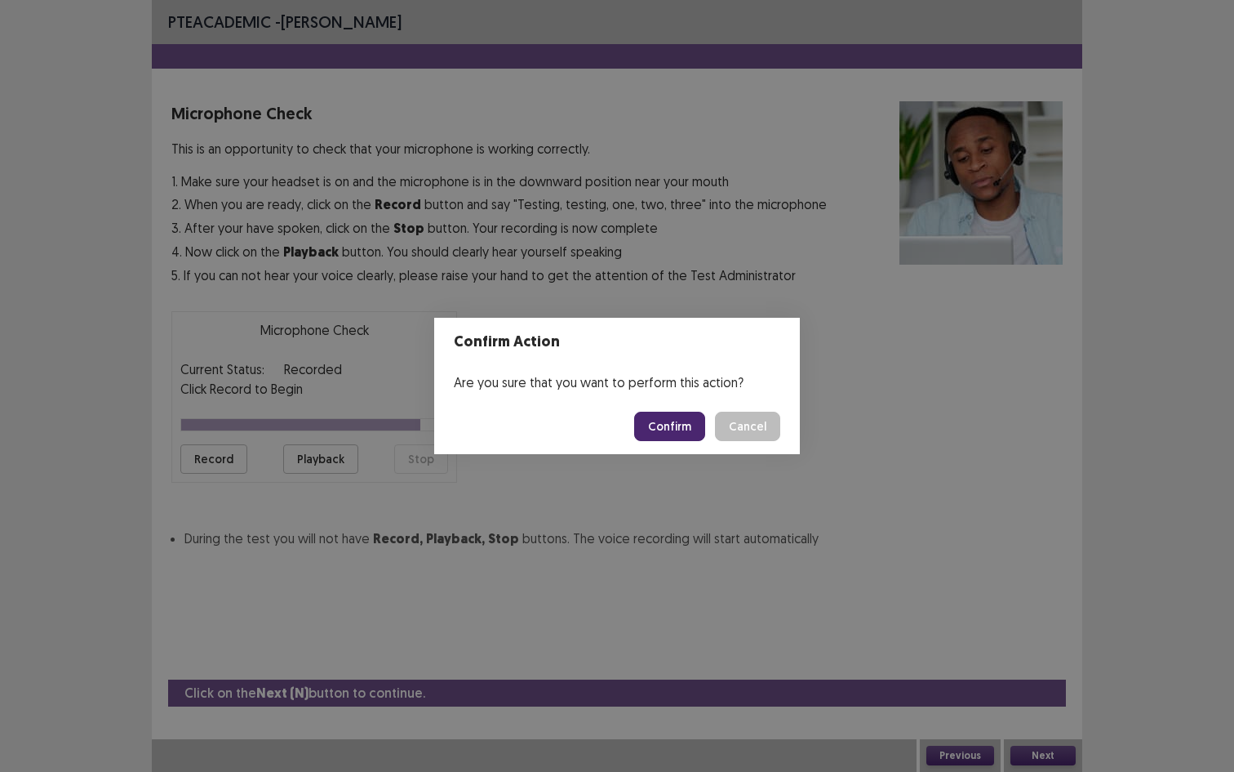
click at [675, 433] on button "Confirm" at bounding box center [669, 425] width 71 height 29
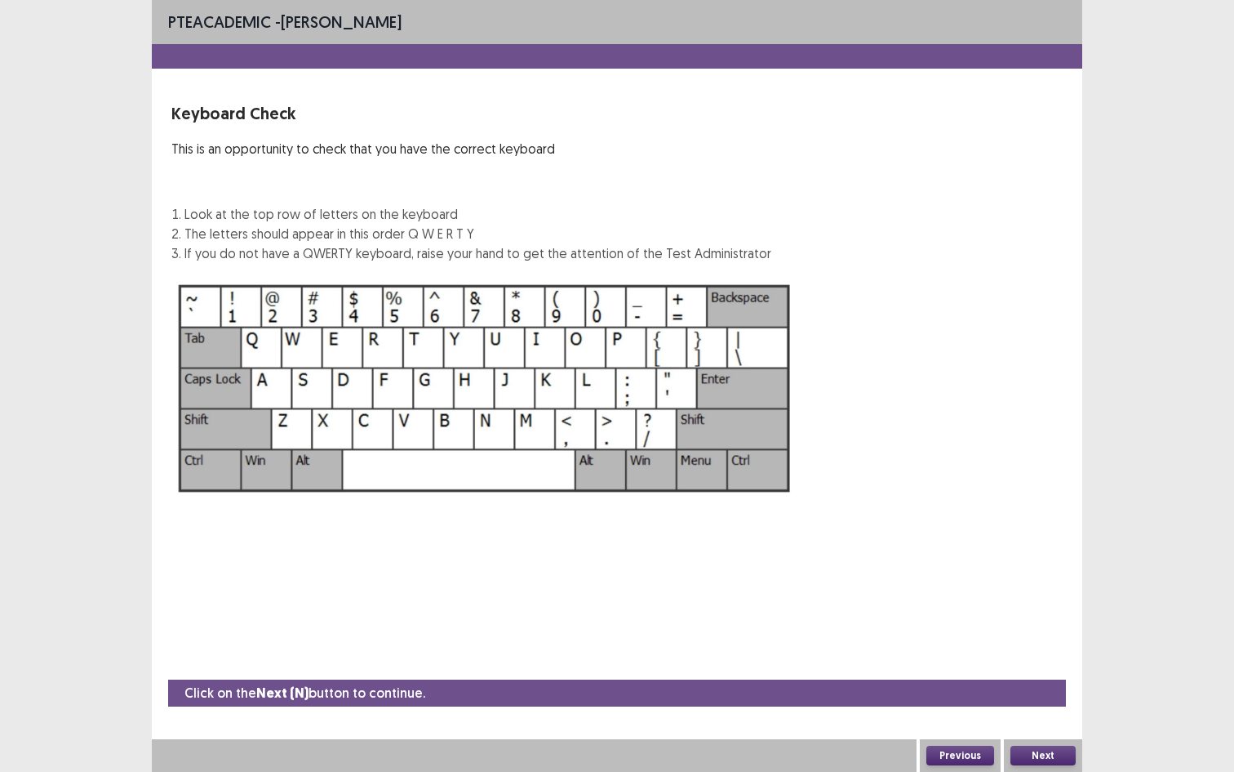
click at [1040, 728] on div "Next" at bounding box center [1043, 755] width 78 height 33
click at [1039, 728] on button "Next" at bounding box center [1043, 755] width 65 height 20
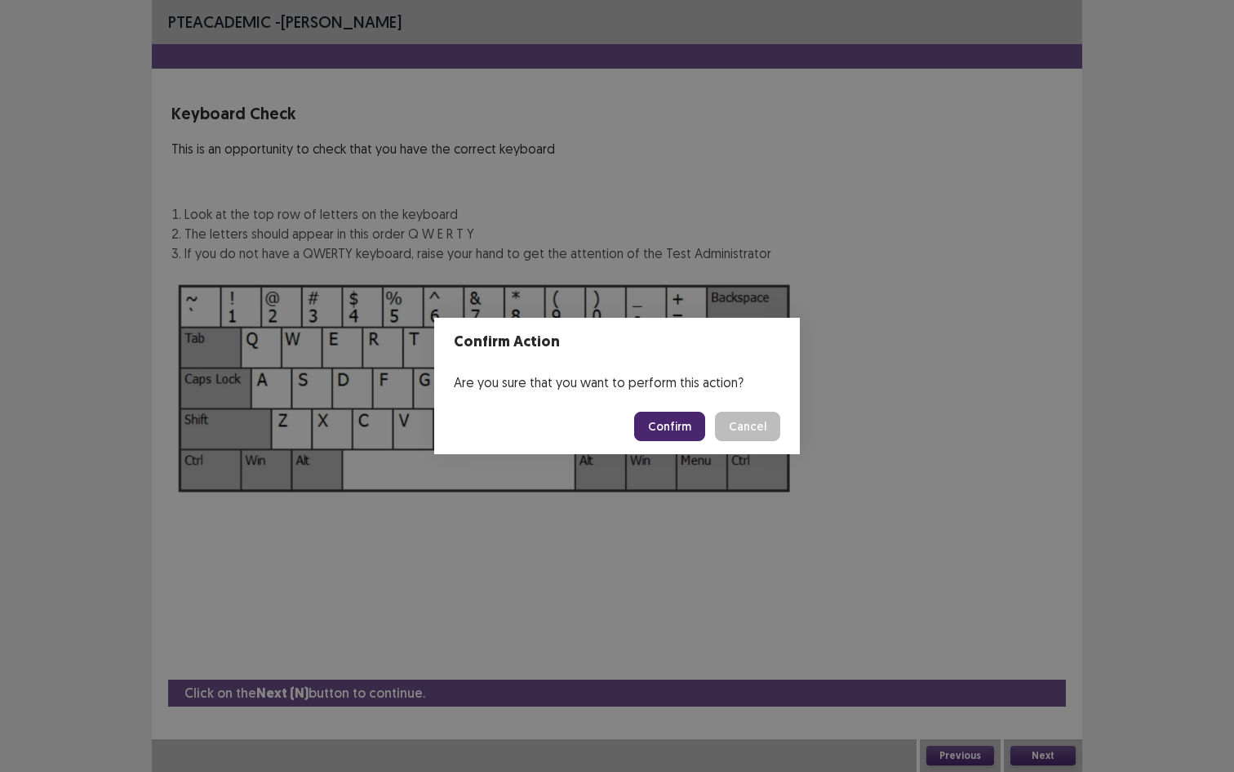
click at [691, 415] on button "Confirm" at bounding box center [669, 425] width 71 height 29
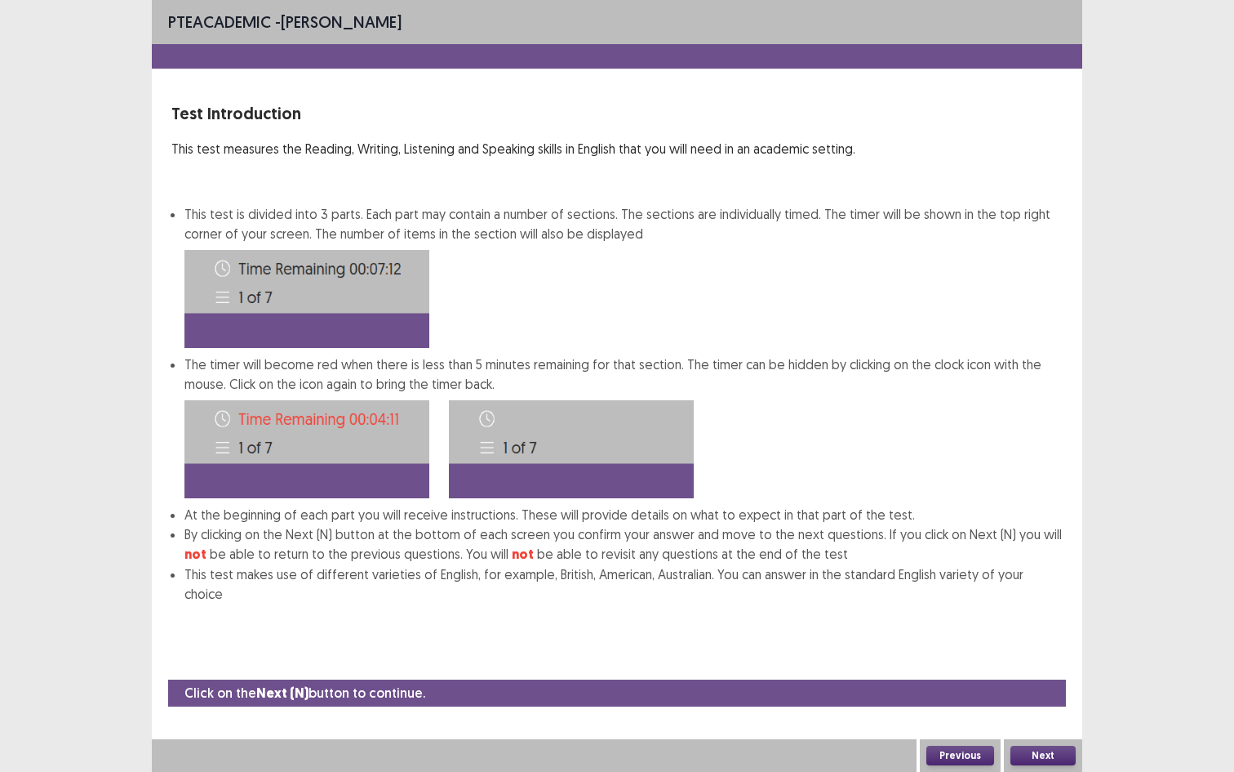
click at [1059, 728] on button "Next" at bounding box center [1043, 755] width 65 height 20
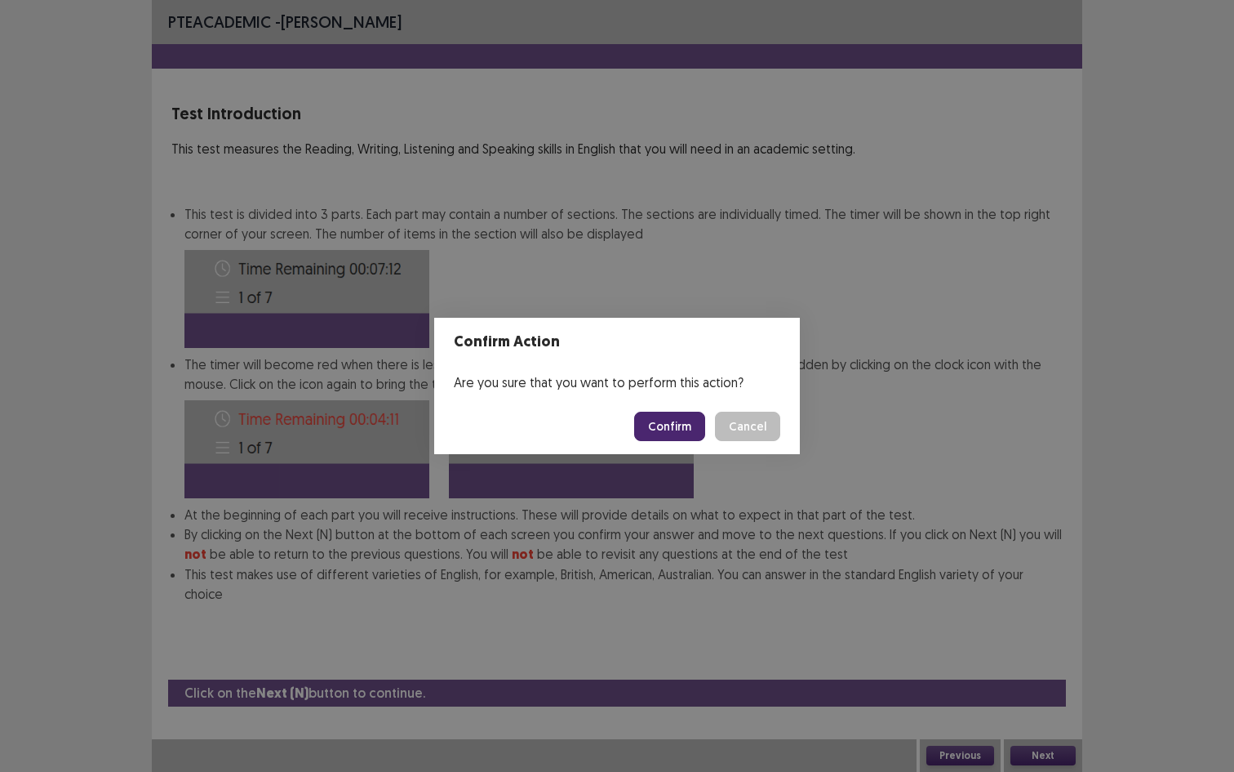
click at [651, 433] on button "Confirm" at bounding box center [669, 425] width 71 height 29
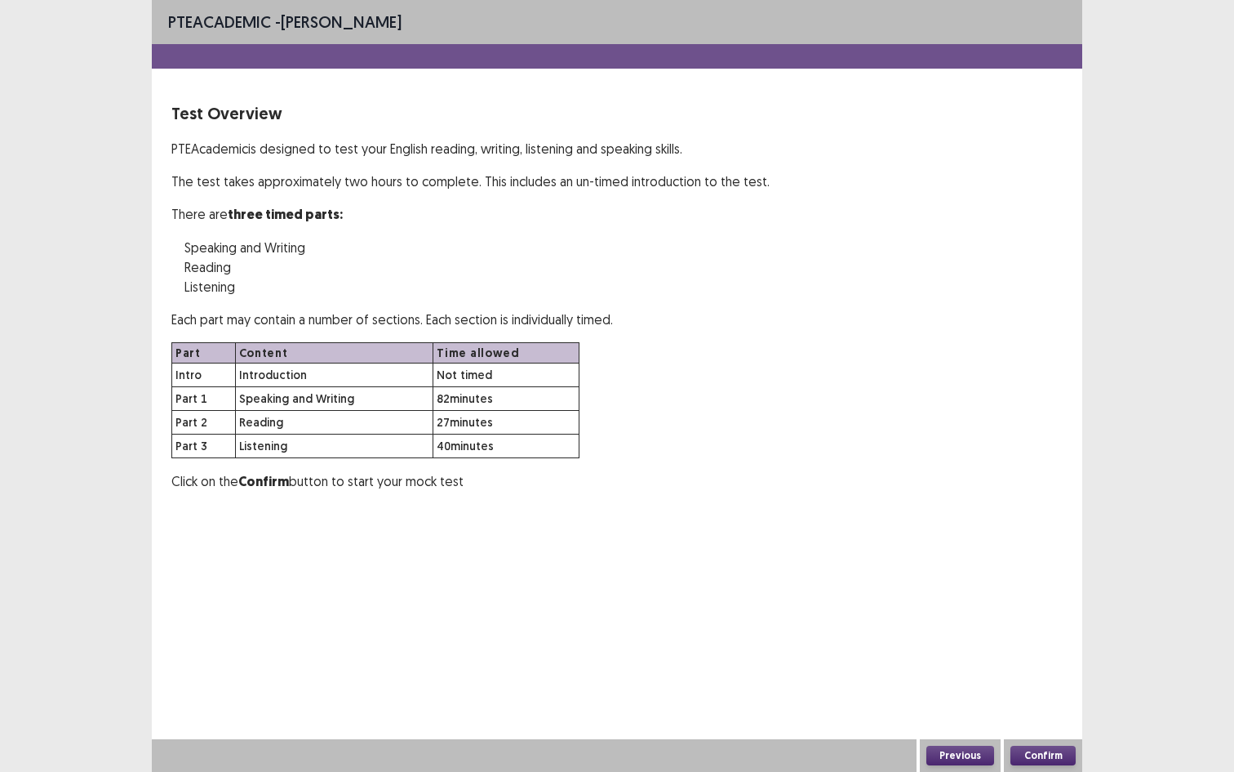
click at [1052, 728] on button "Confirm" at bounding box center [1043, 755] width 65 height 20
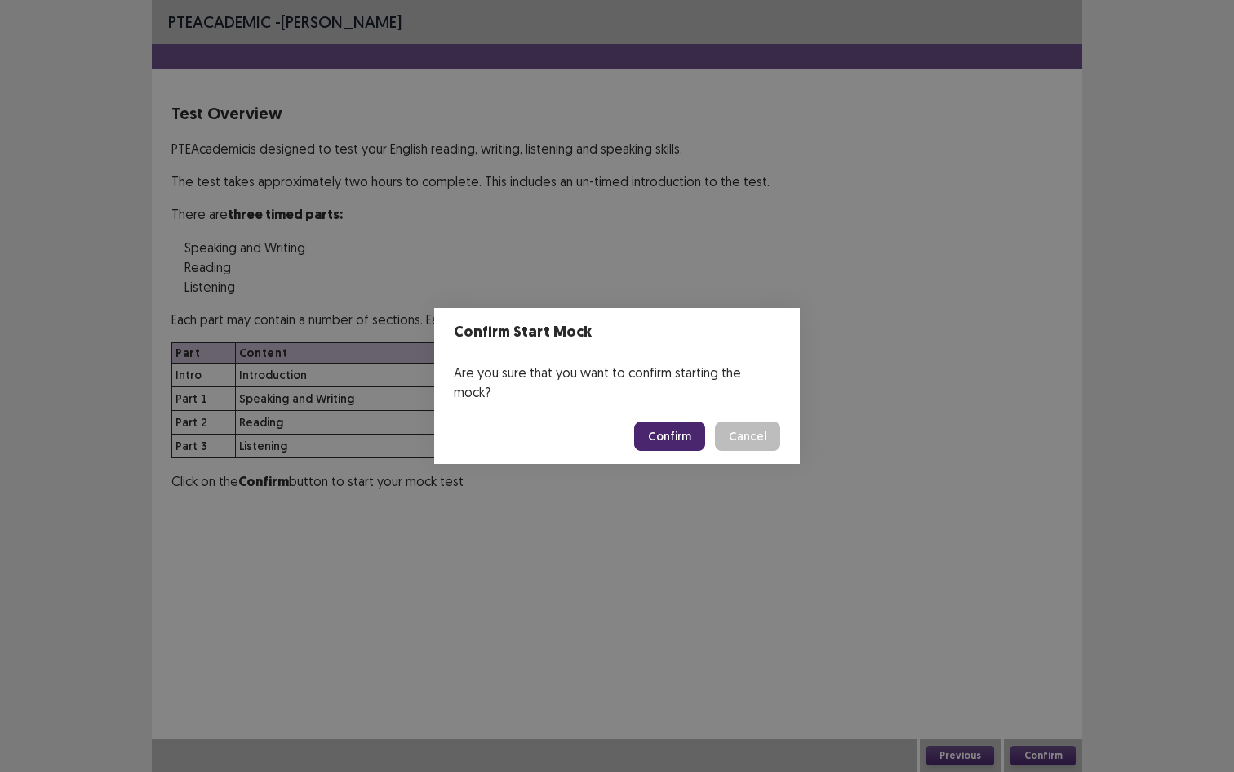
click at [662, 434] on button "Confirm" at bounding box center [669, 435] width 71 height 29
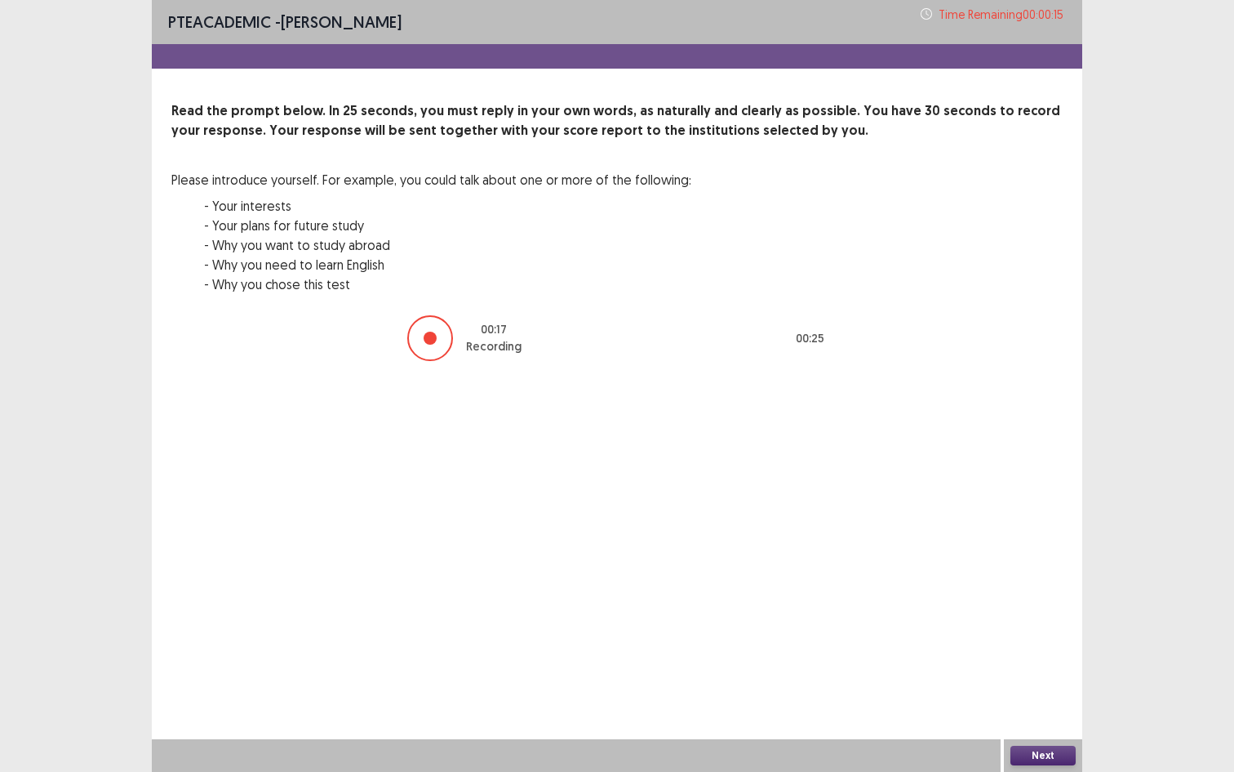
click at [1065, 728] on button "Next" at bounding box center [1043, 755] width 65 height 20
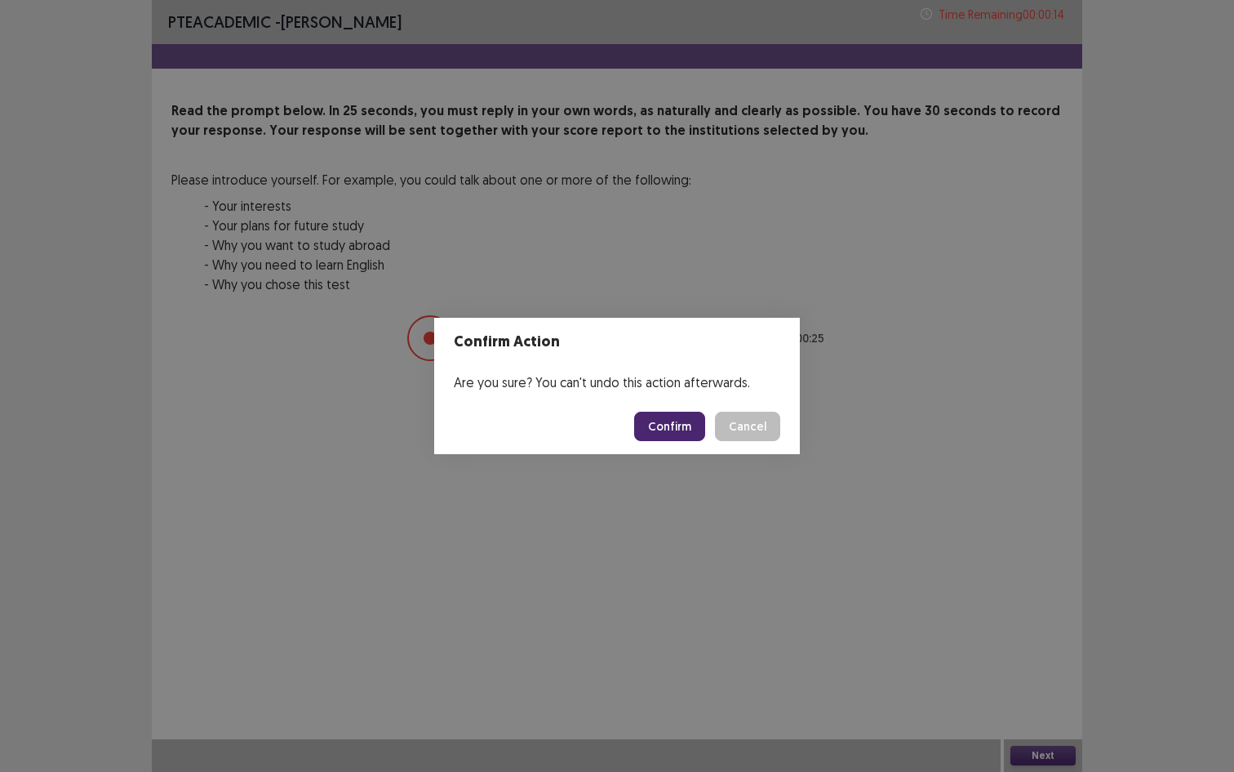
click at [686, 411] on footer "Confirm Cancel" at bounding box center [617, 426] width 366 height 56
click at [672, 438] on button "Confirm" at bounding box center [669, 425] width 71 height 29
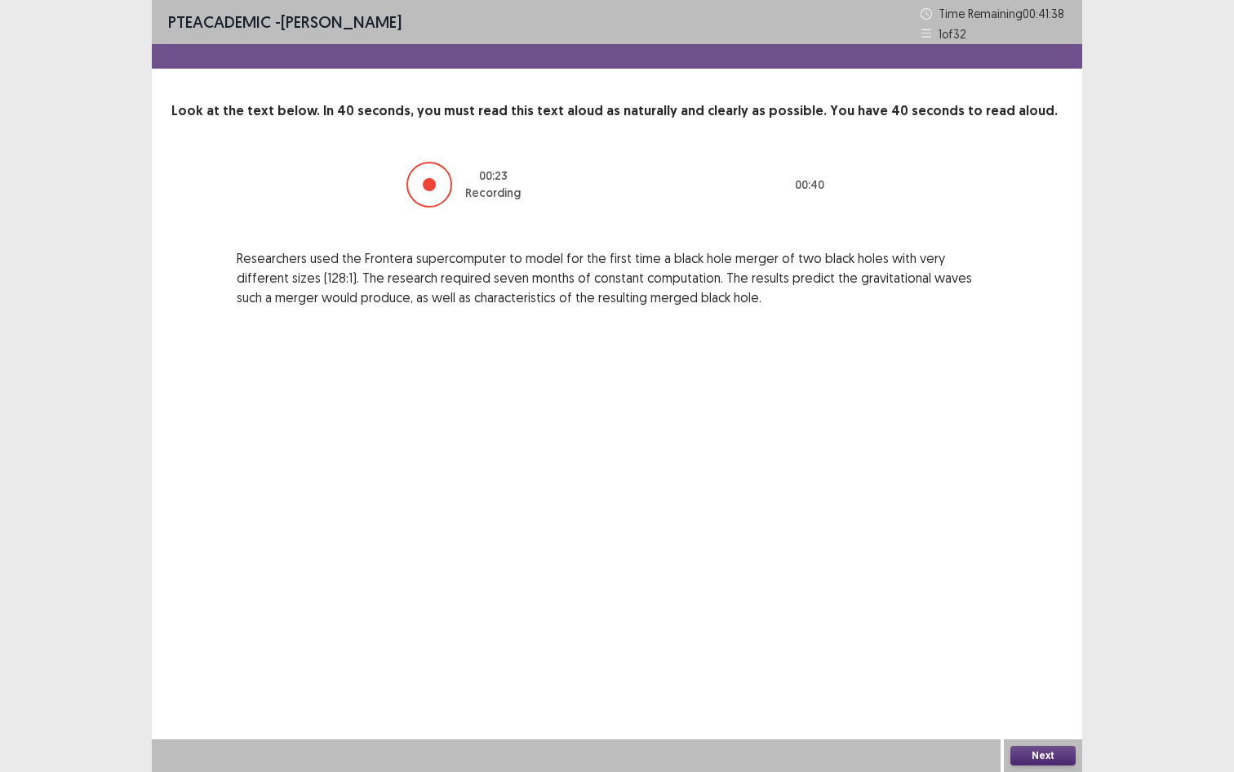
click at [1028, 728] on button "Next" at bounding box center [1043, 755] width 65 height 20
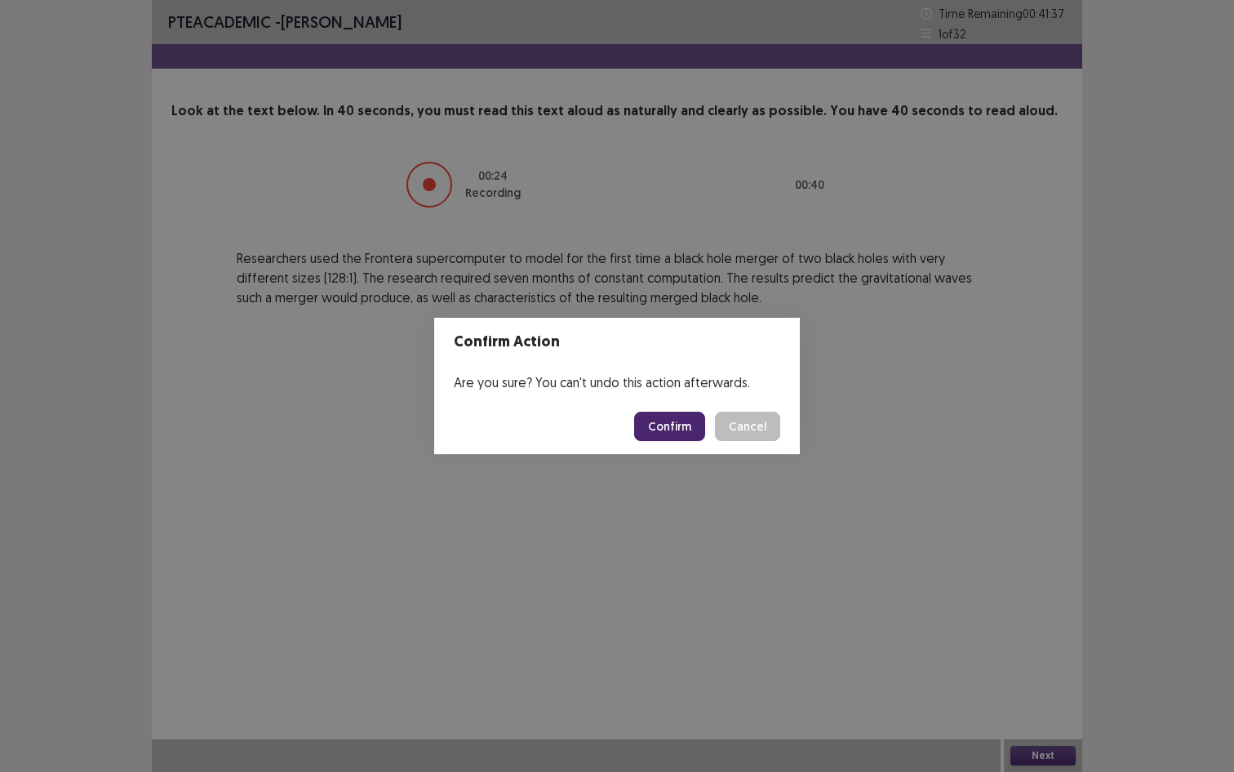
click at [658, 414] on button "Confirm" at bounding box center [669, 425] width 71 height 29
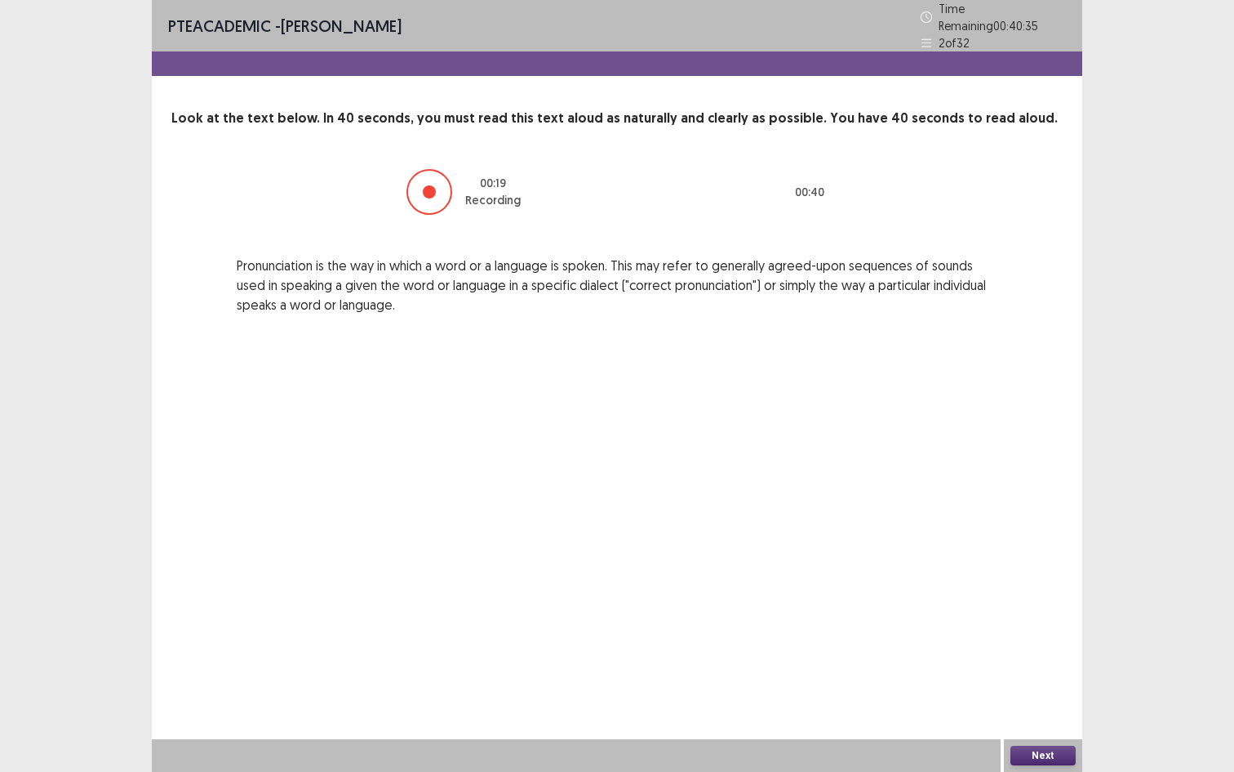
click at [1038, 728] on button "Next" at bounding box center [1043, 755] width 65 height 20
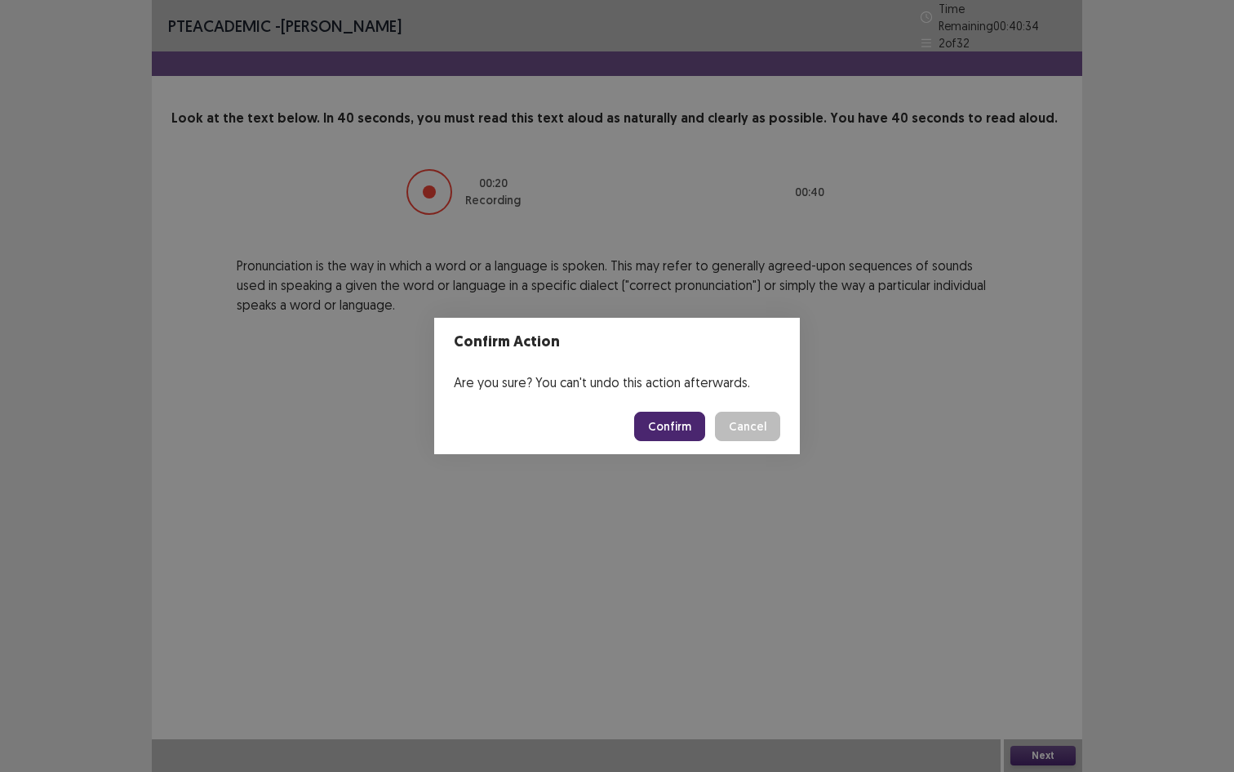
click at [663, 414] on button "Confirm" at bounding box center [669, 425] width 71 height 29
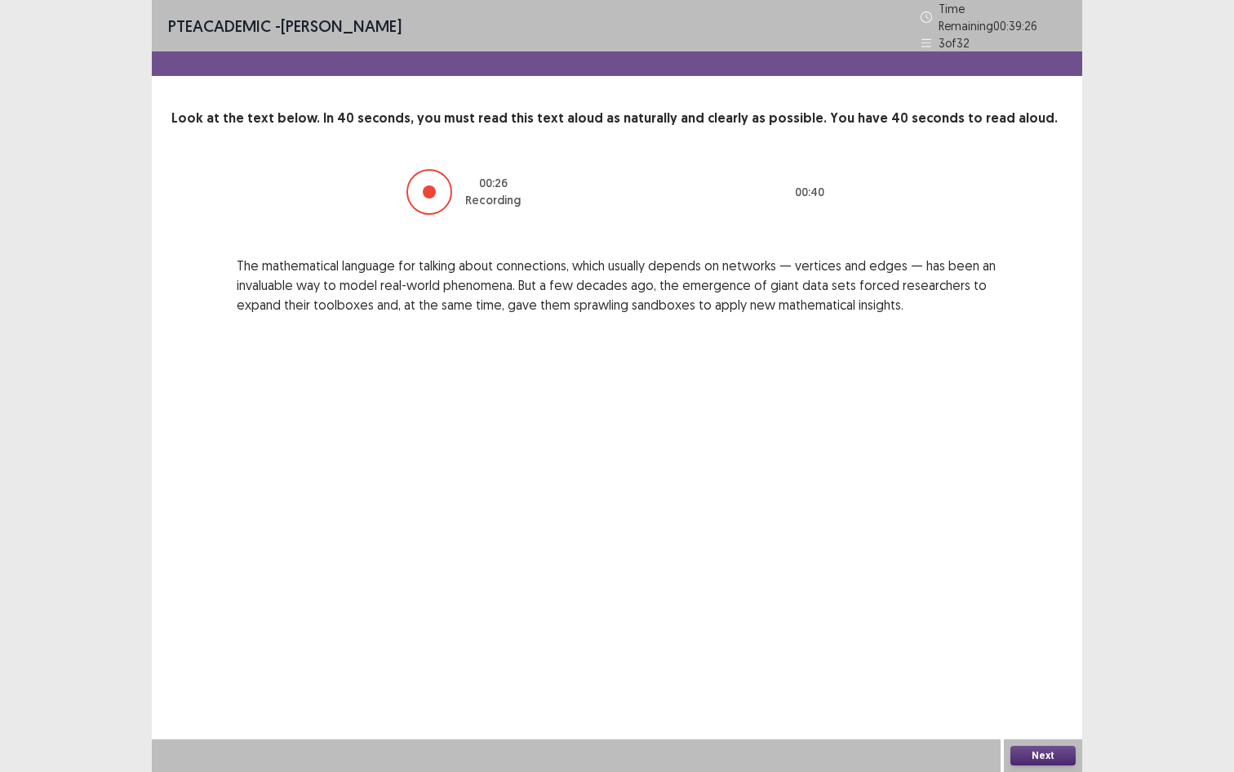
click at [1052, 728] on div "Next" at bounding box center [1043, 755] width 78 height 33
click at [1051, 728] on button "Next" at bounding box center [1043, 755] width 65 height 20
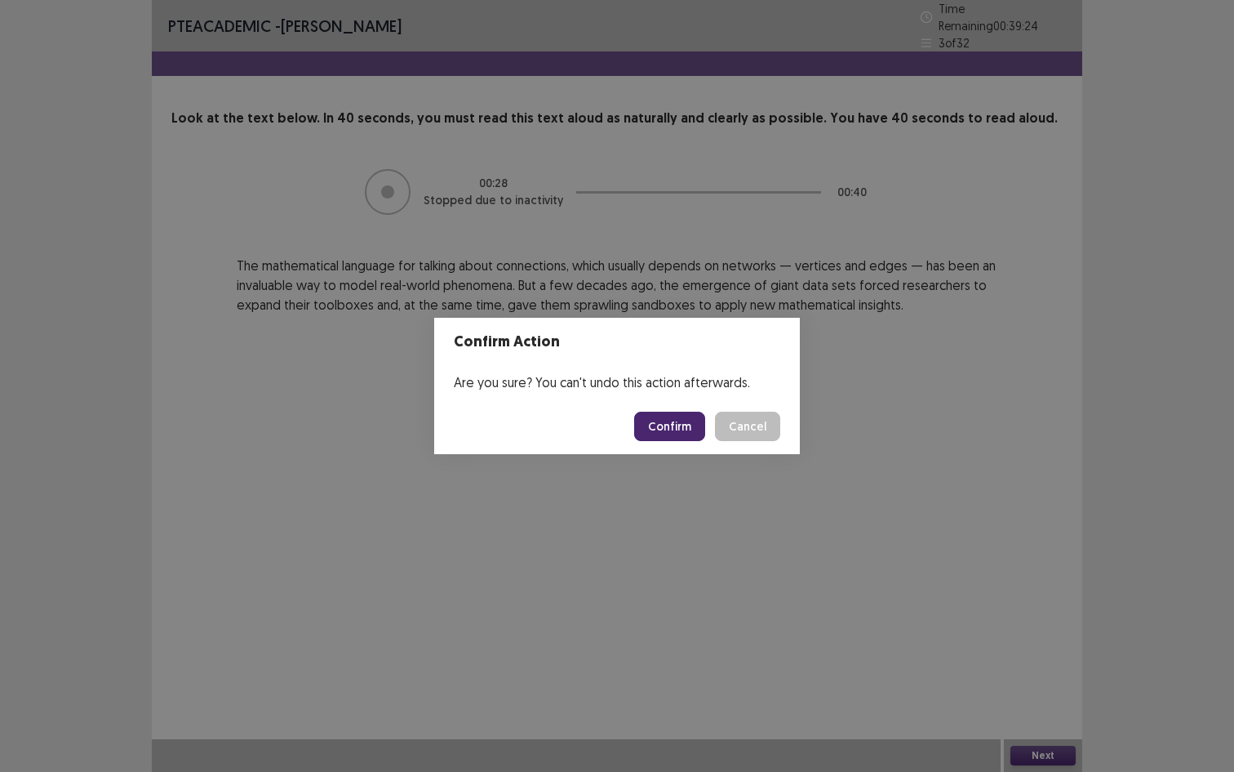
click at [685, 438] on button "Confirm" at bounding box center [669, 425] width 71 height 29
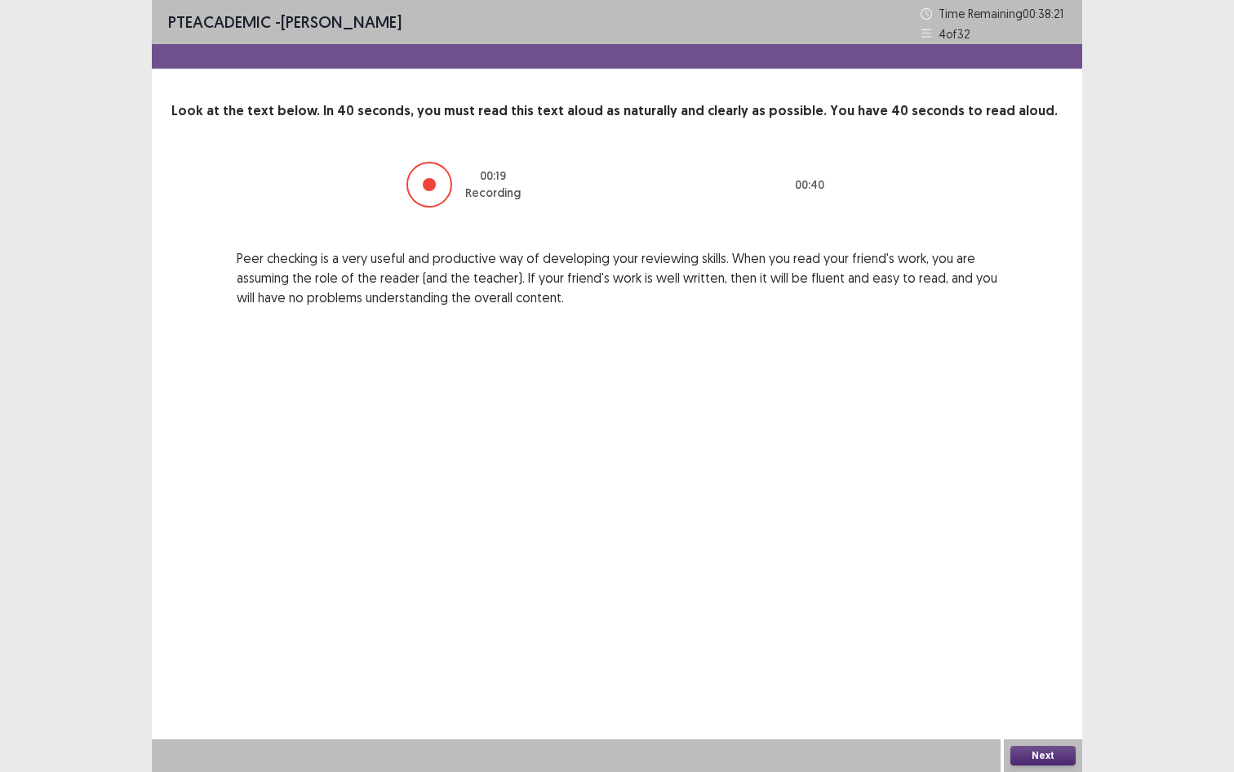
click at [1036, 728] on button "Next" at bounding box center [1043, 755] width 65 height 20
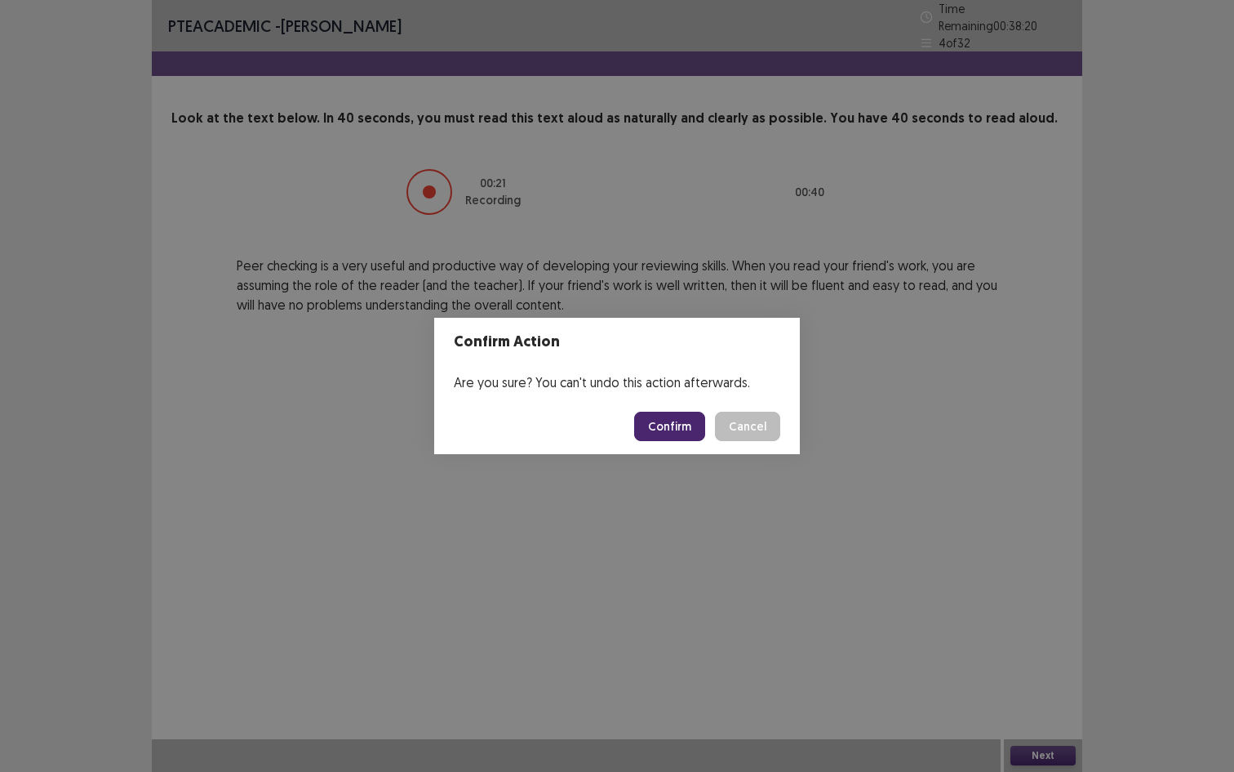
click at [675, 416] on button "Confirm" at bounding box center [669, 425] width 71 height 29
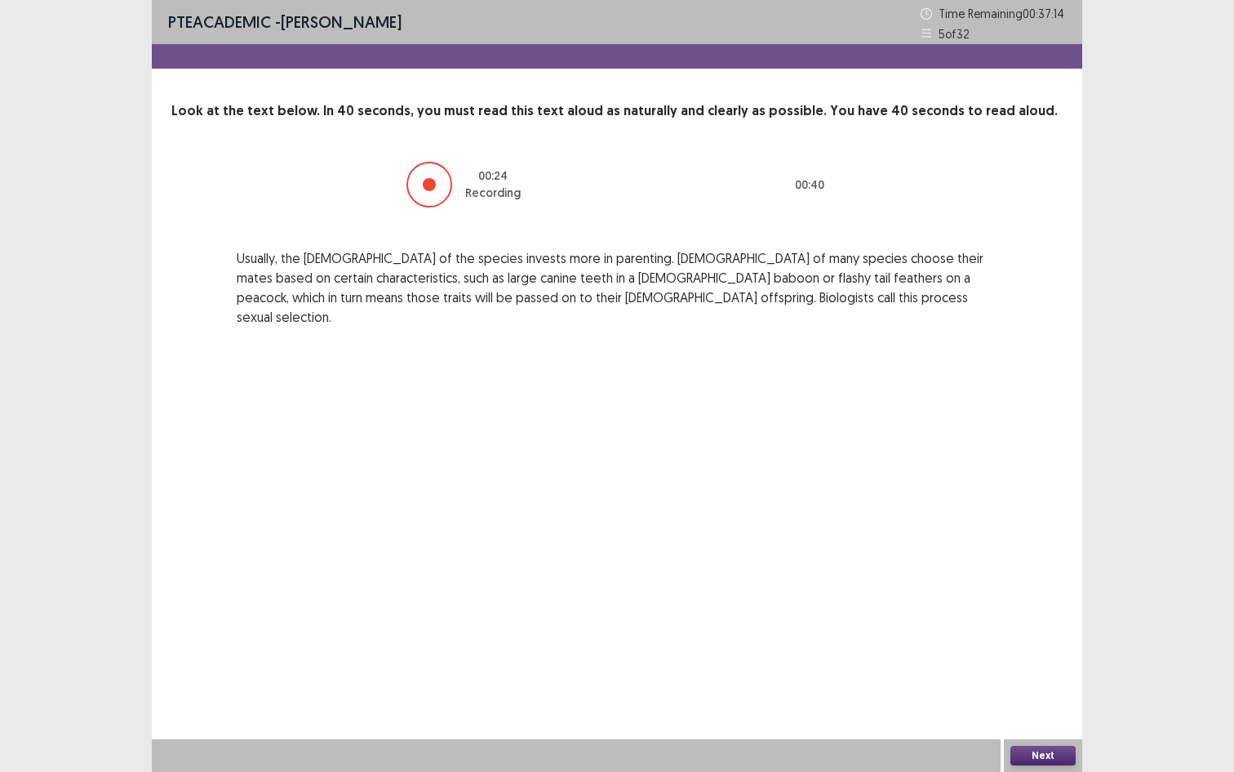
click at [1033, 728] on button "Next" at bounding box center [1043, 755] width 65 height 20
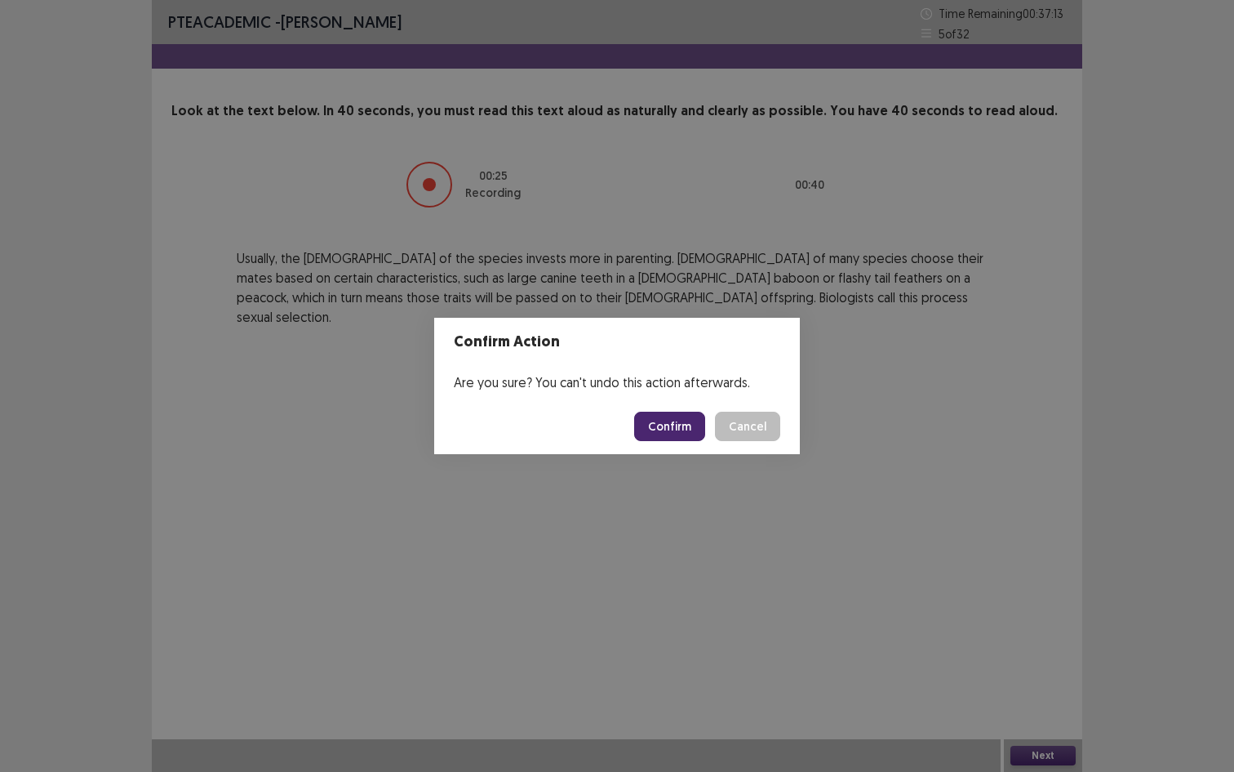
click at [700, 376] on div "Are you sure? You can't undo this action afterwards." at bounding box center [617, 382] width 366 height 33
click at [685, 408] on footer "Confirm Cancel" at bounding box center [617, 426] width 366 height 56
click at [684, 413] on button "Confirm" at bounding box center [669, 425] width 71 height 29
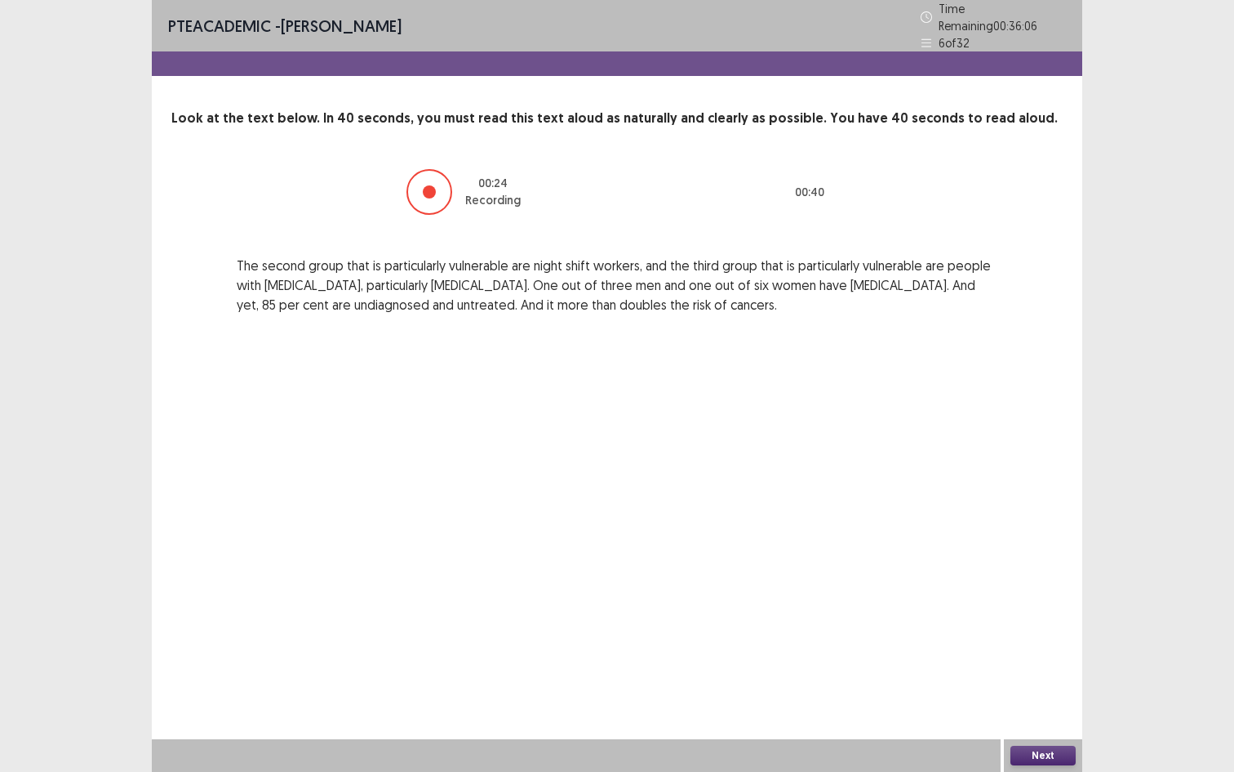
click at [1016, 728] on button "Next" at bounding box center [1043, 755] width 65 height 20
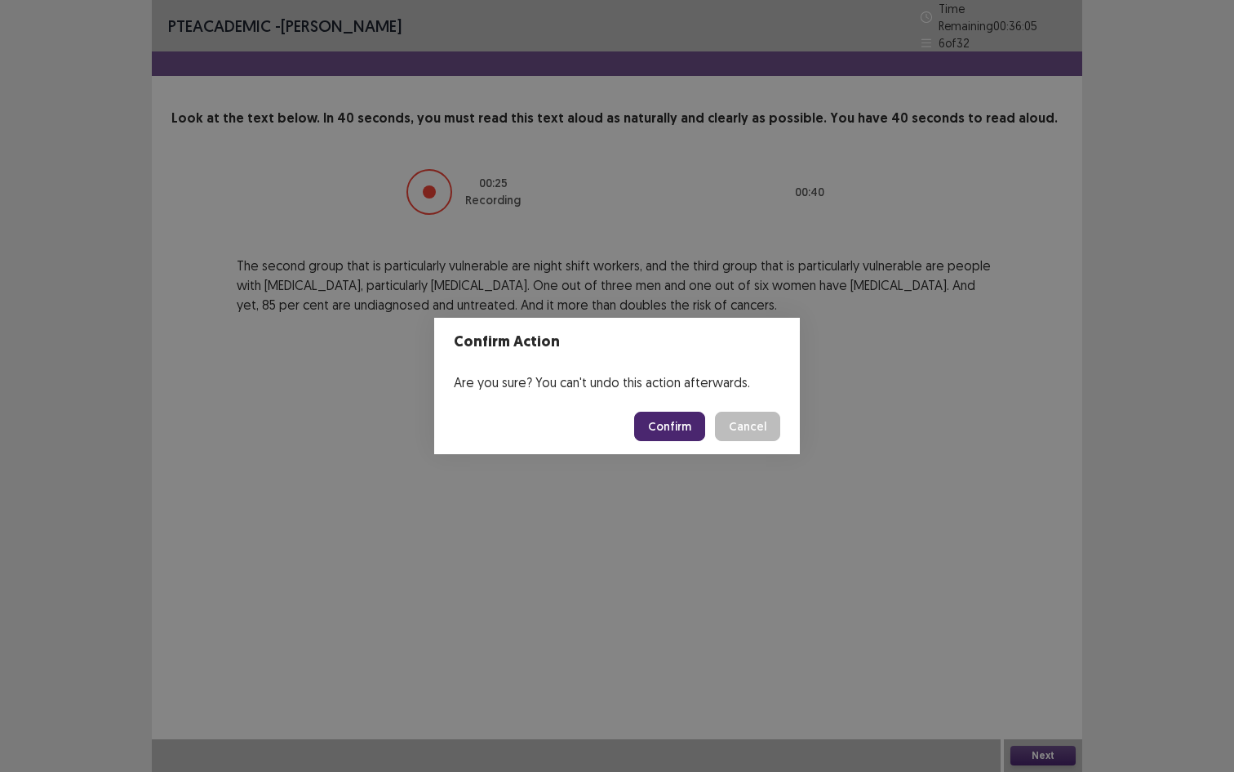
click at [680, 407] on footer "Confirm Cancel" at bounding box center [617, 426] width 366 height 56
click at [674, 428] on button "Confirm" at bounding box center [669, 425] width 71 height 29
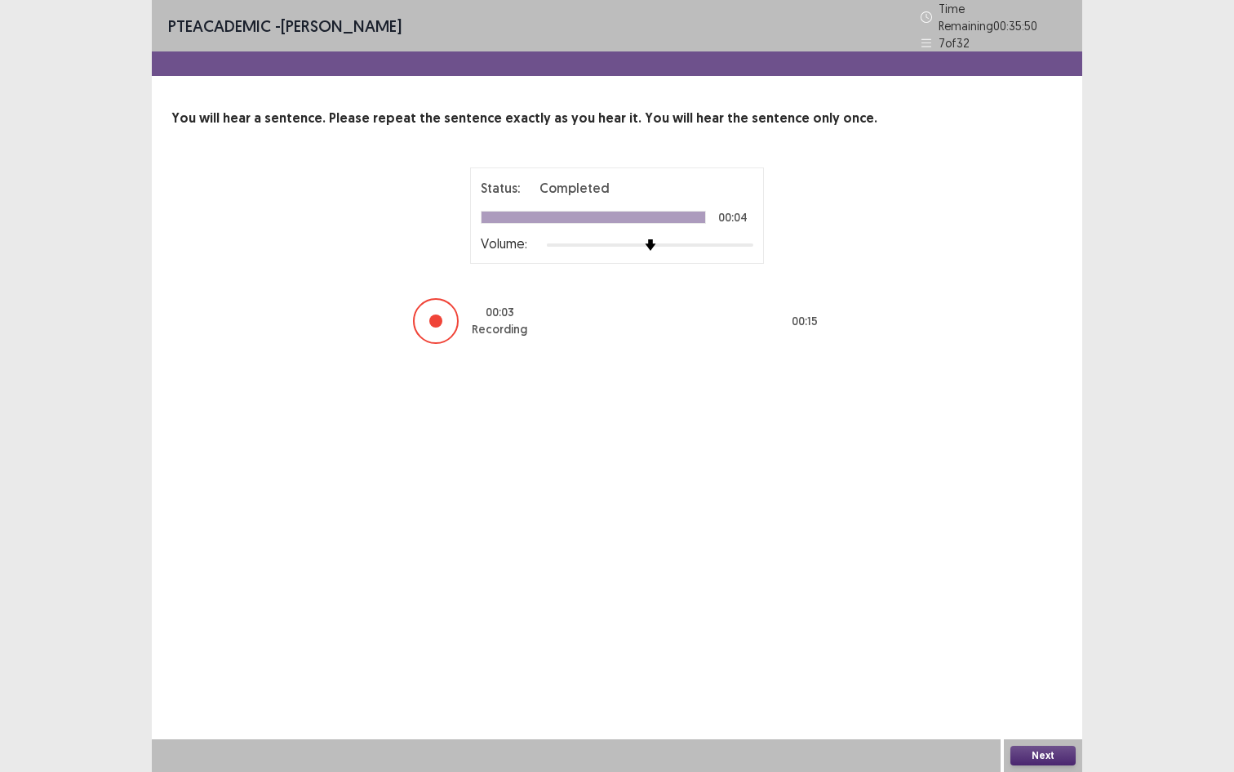
click at [1052, 728] on button "Next" at bounding box center [1043, 755] width 65 height 20
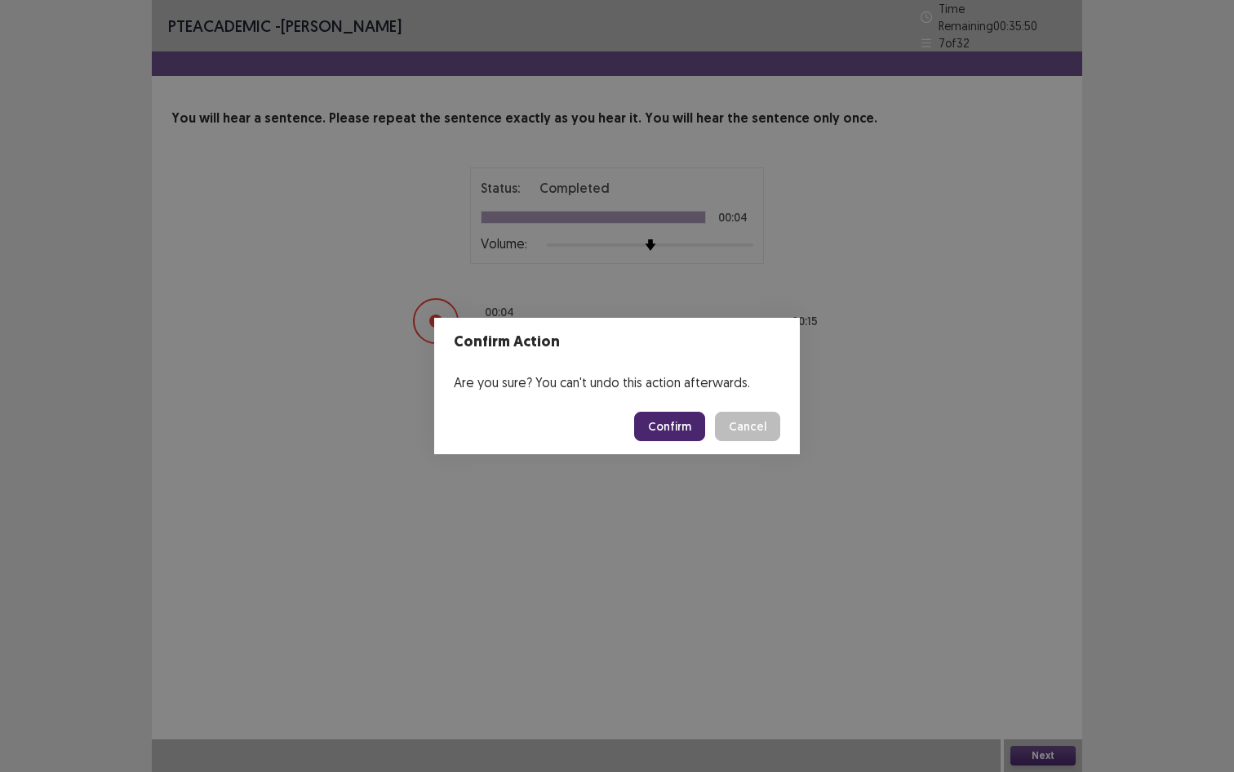
click at [664, 429] on button "Confirm" at bounding box center [669, 425] width 71 height 29
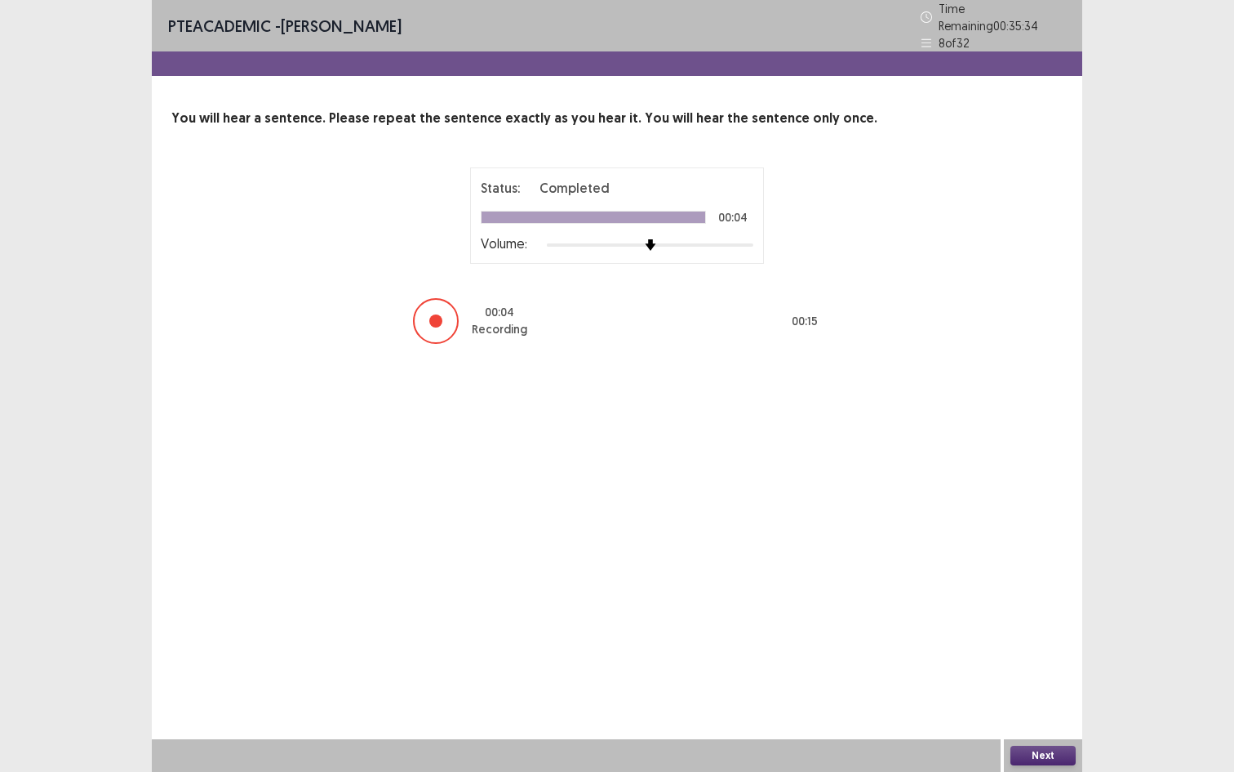
click at [1052, 728] on div "PTE academic - Kenneth reyes Time Remaining 00 : 35 : 34 8 of 32 You will hear …" at bounding box center [617, 386] width 931 height 772
click at [1047, 728] on div "PTE academic - Kenneth reyes Time Remaining 00 : 35 : 33 8 of 32 You will hear …" at bounding box center [617, 386] width 931 height 772
click at [1044, 728] on button "Next" at bounding box center [1043, 755] width 65 height 20
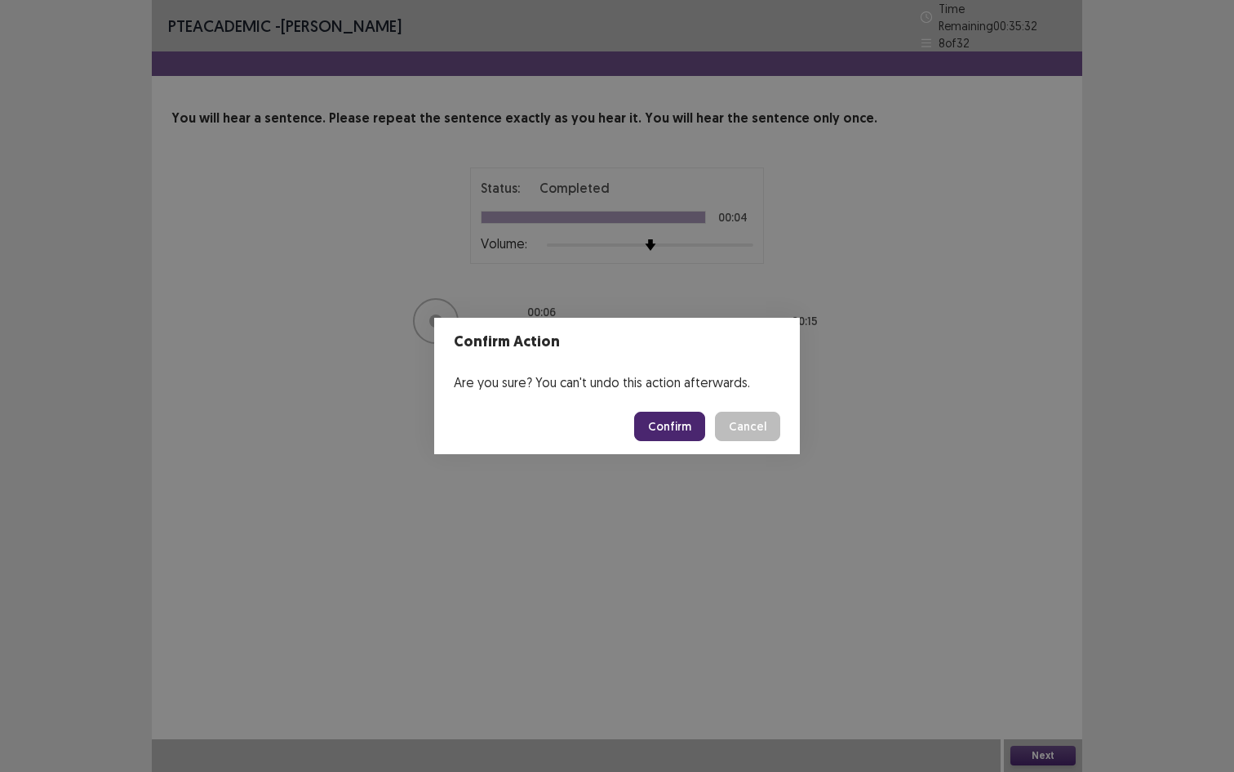
click at [645, 430] on button "Confirm" at bounding box center [669, 425] width 71 height 29
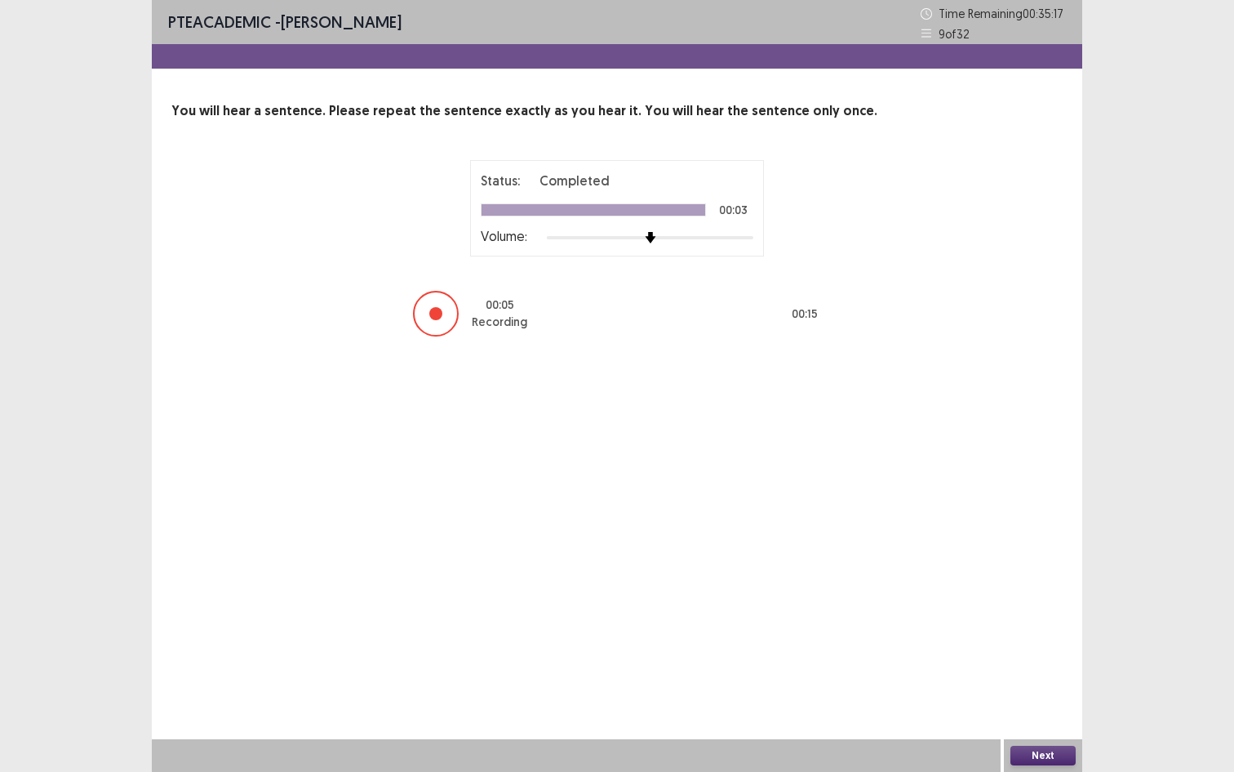
click at [1032, 728] on button "Next" at bounding box center [1043, 755] width 65 height 20
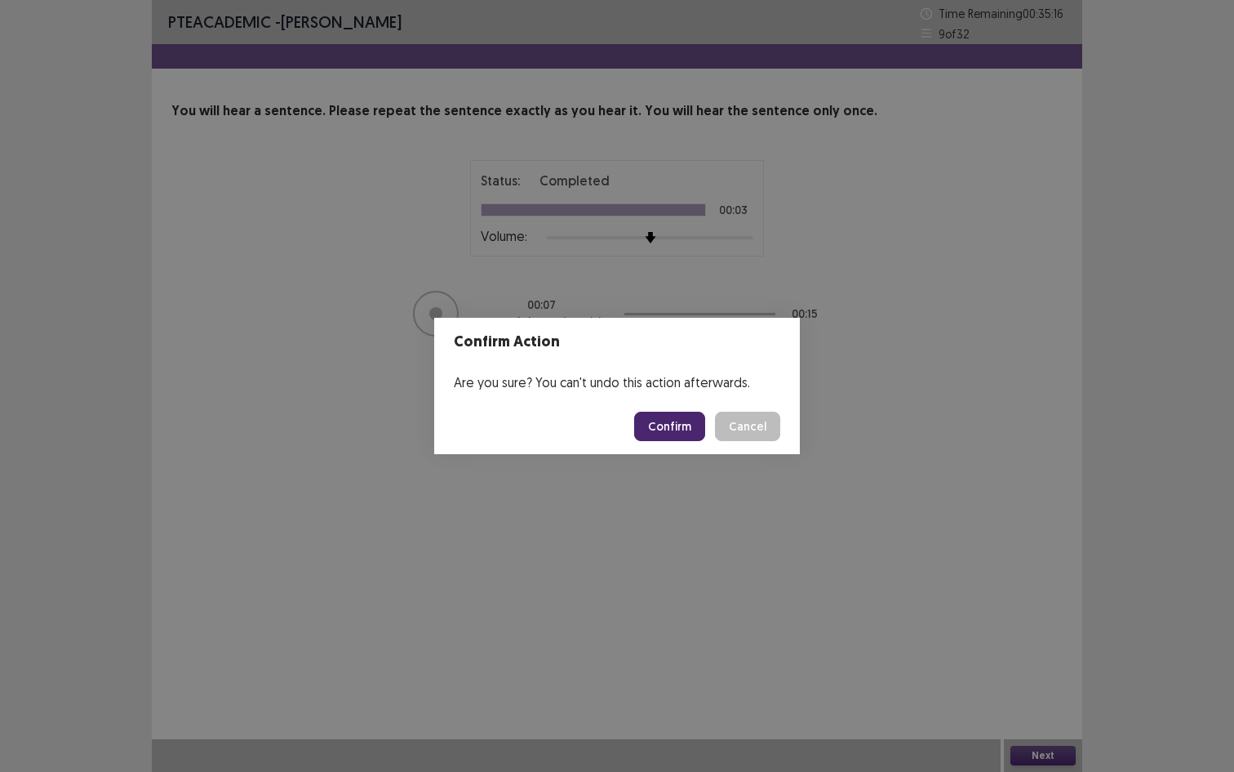
click at [657, 434] on button "Confirm" at bounding box center [669, 425] width 71 height 29
